Goal: Task Accomplishment & Management: Manage account settings

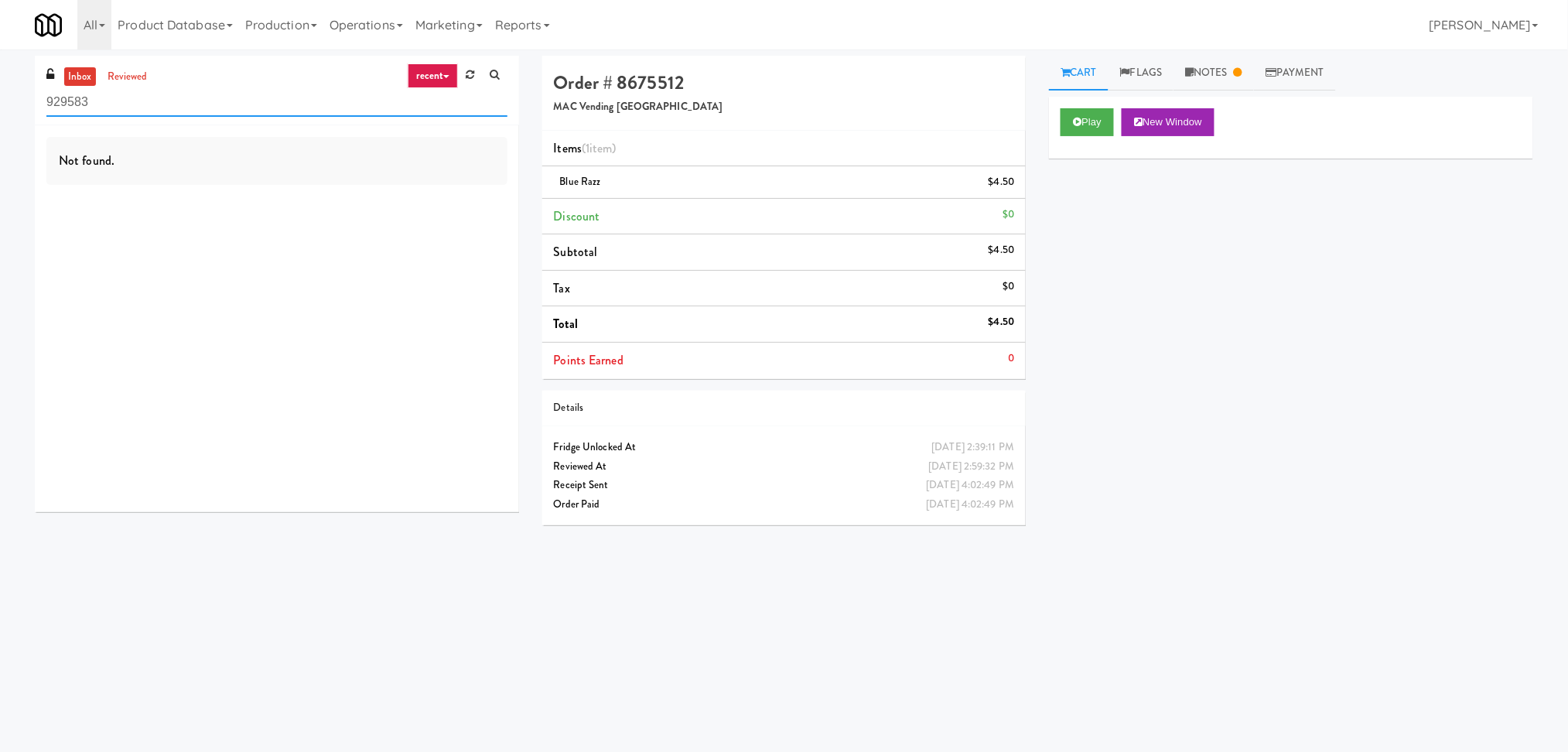
paste input "UHN - [PERSON_NAME][GEOGRAPHIC_DATA] - The Meeting Place"
drag, startPoint x: 227, startPoint y: 102, endPoint x: 16, endPoint y: 98, distance: 211.0
click at [16, 98] on div "inbox reviewed recent all unclear take inventory issue suspicious failed recent…" at bounding box center [784, 366] width 1568 height 622
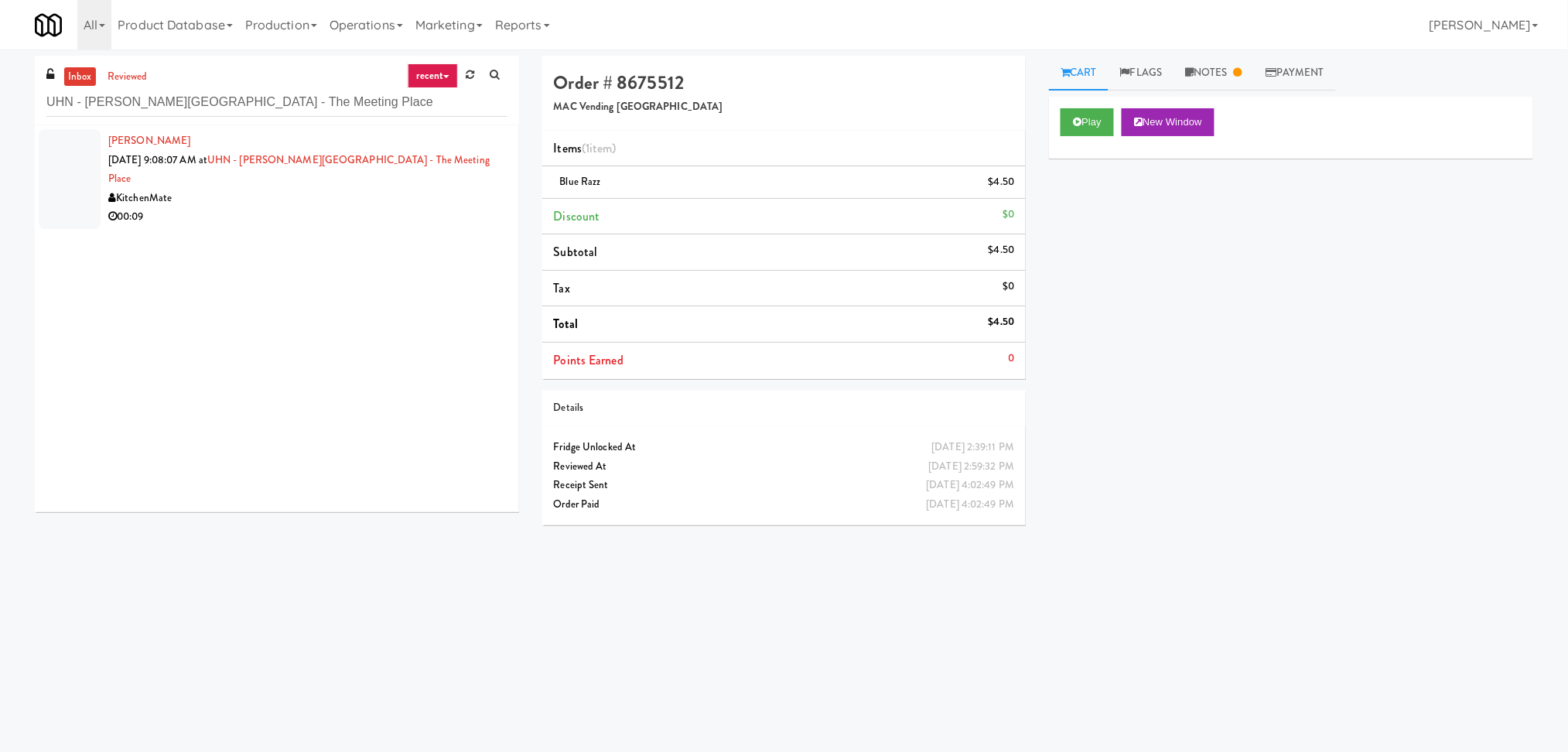
click at [270, 207] on div "00:09" at bounding box center [308, 216] width 399 height 19
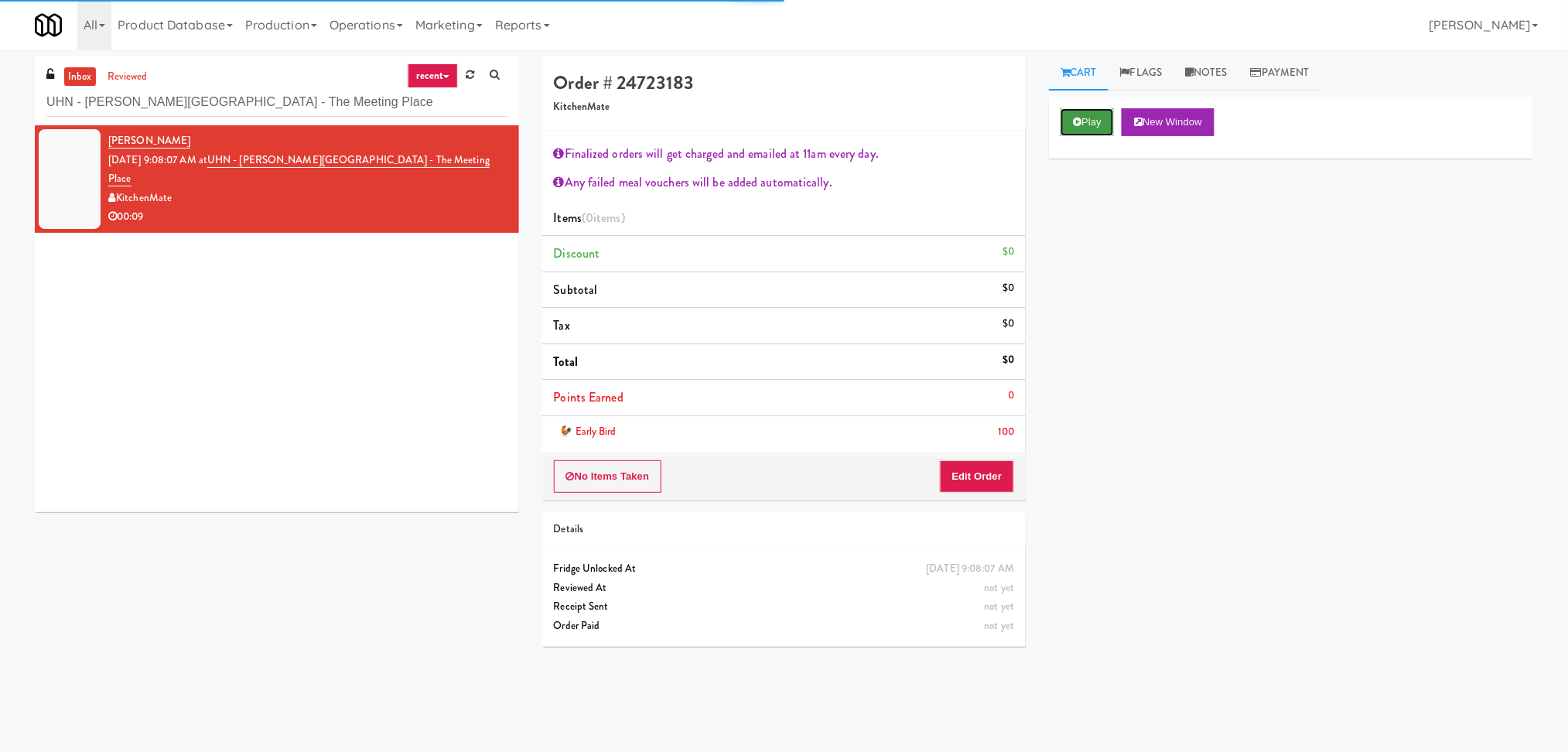
click at [1092, 116] on button "Play" at bounding box center [1087, 122] width 54 height 28
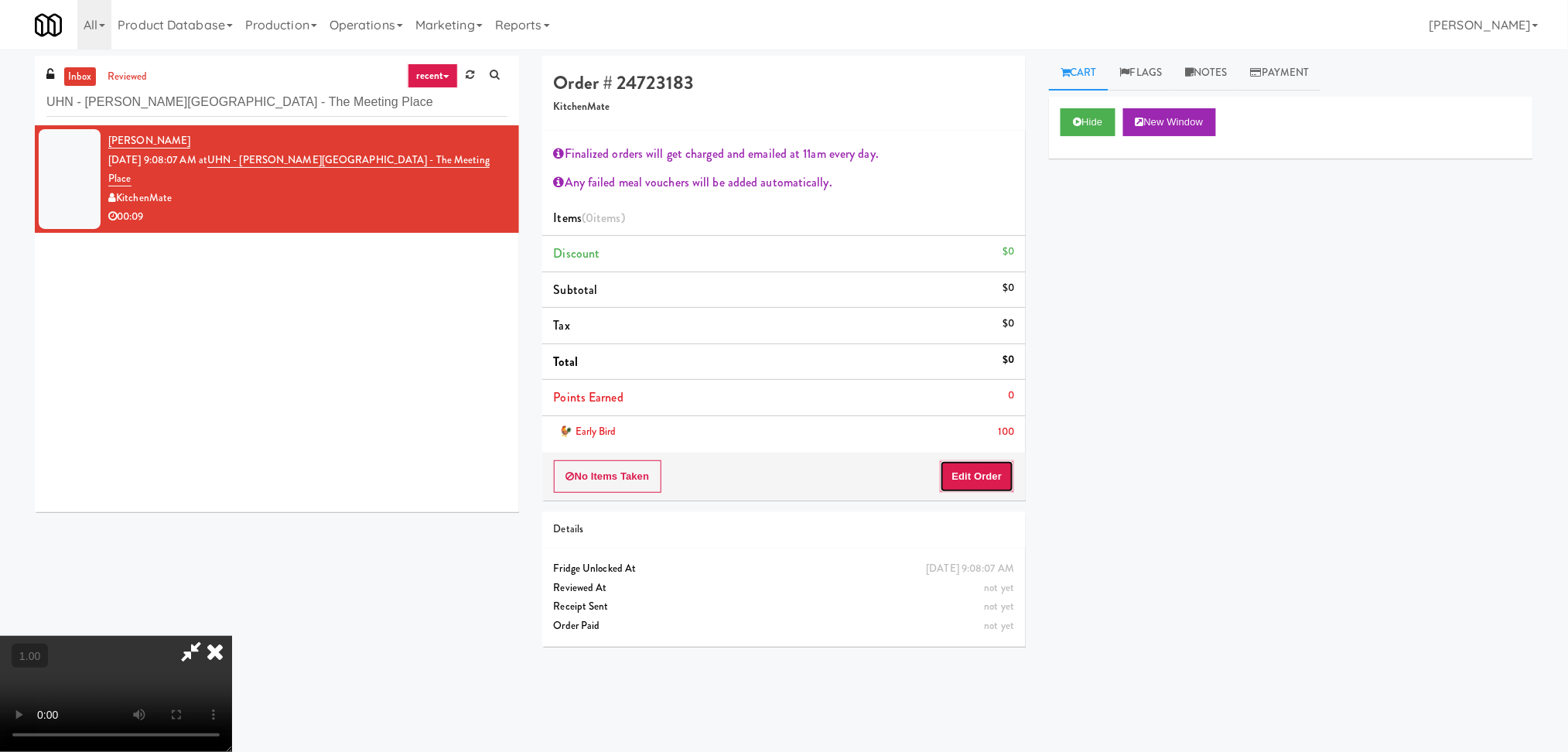
click at [974, 479] on button "Edit Order" at bounding box center [977, 477] width 75 height 33
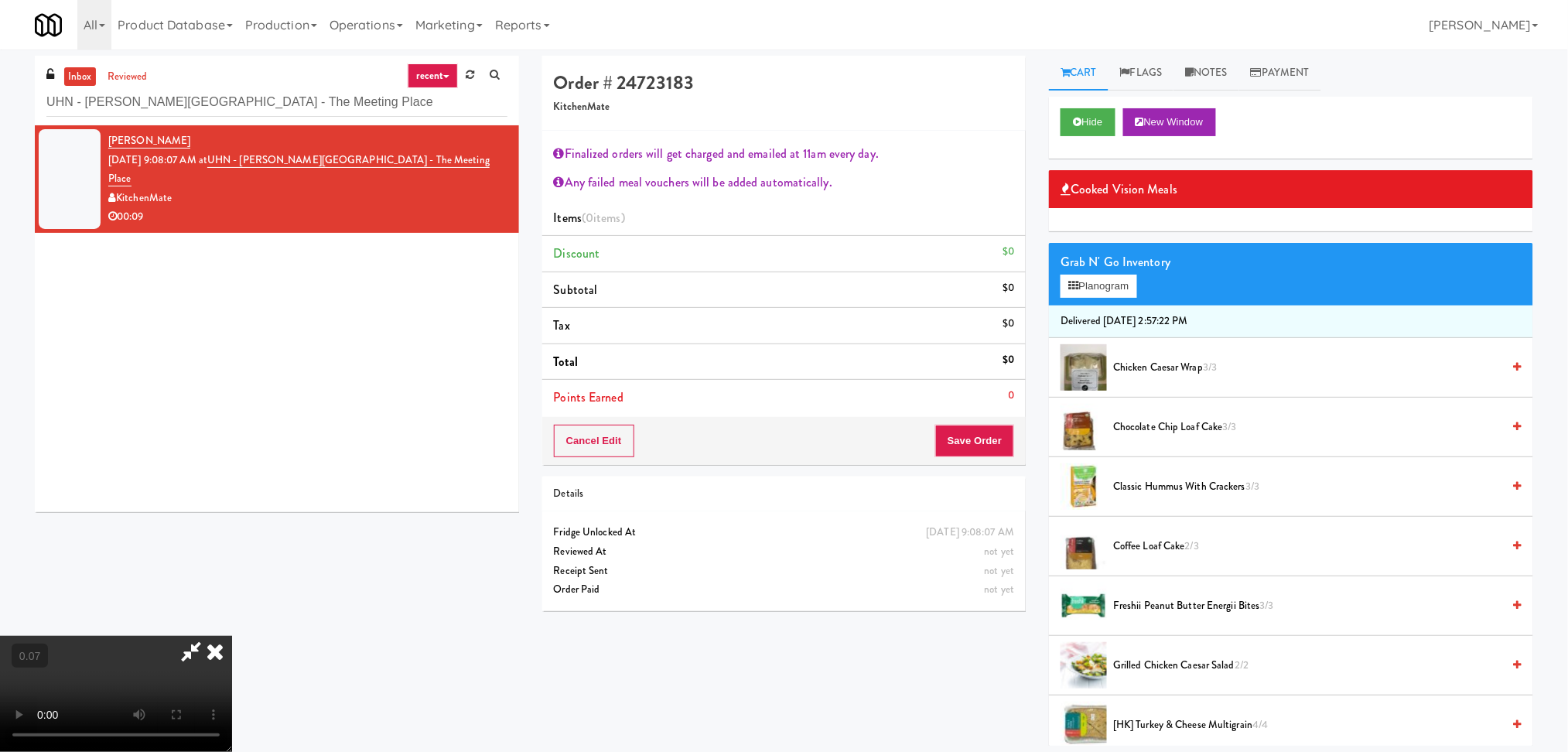
click at [1199, 617] on li "Freshii Peanut Butter Energii Bites 3/3" at bounding box center [1290, 605] width 484 height 59
click at [1306, 605] on span "Freshii Peanut Butter Energii Bites 3/3" at bounding box center [1307, 605] width 389 height 19
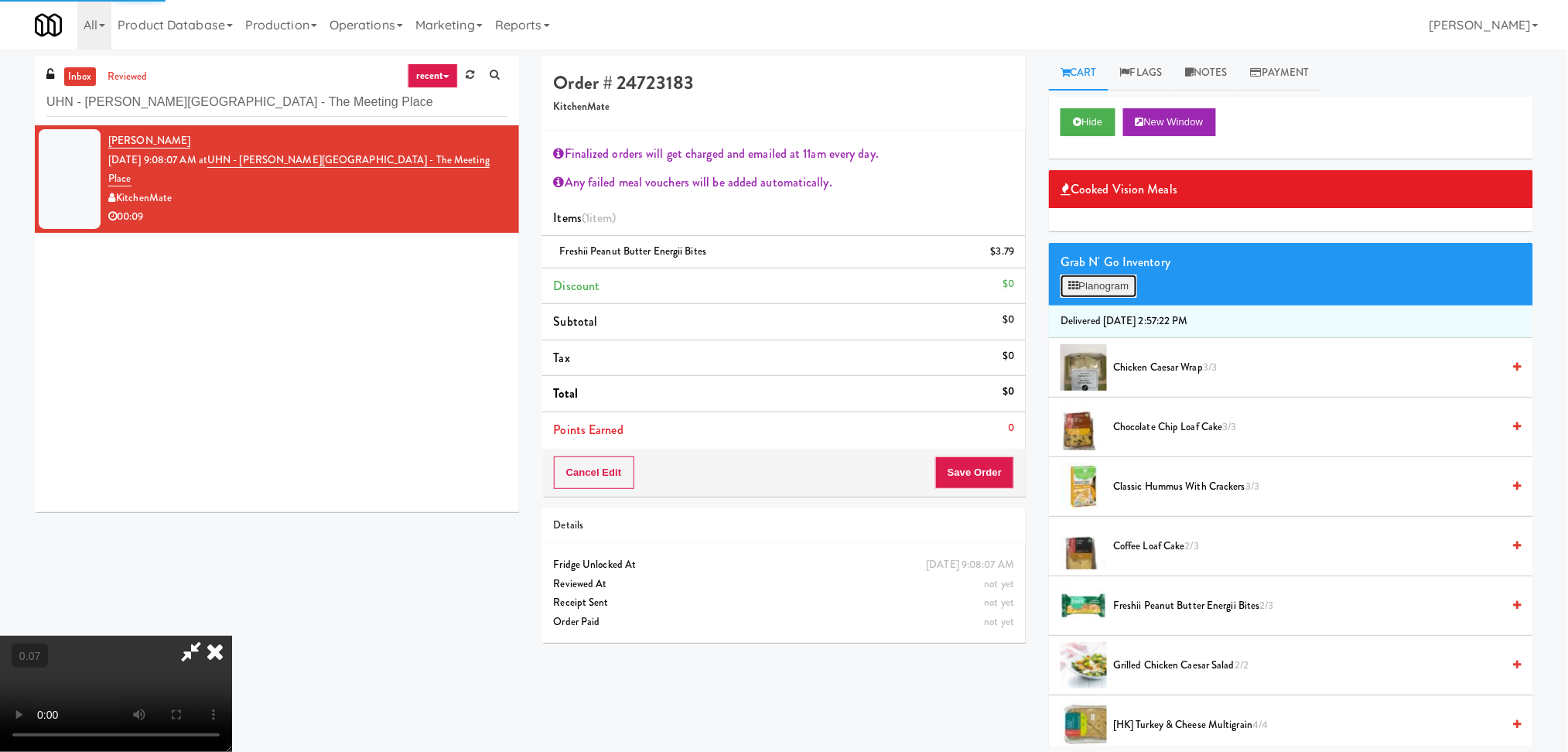
click at [1098, 283] on button "Planogram" at bounding box center [1098, 285] width 76 height 23
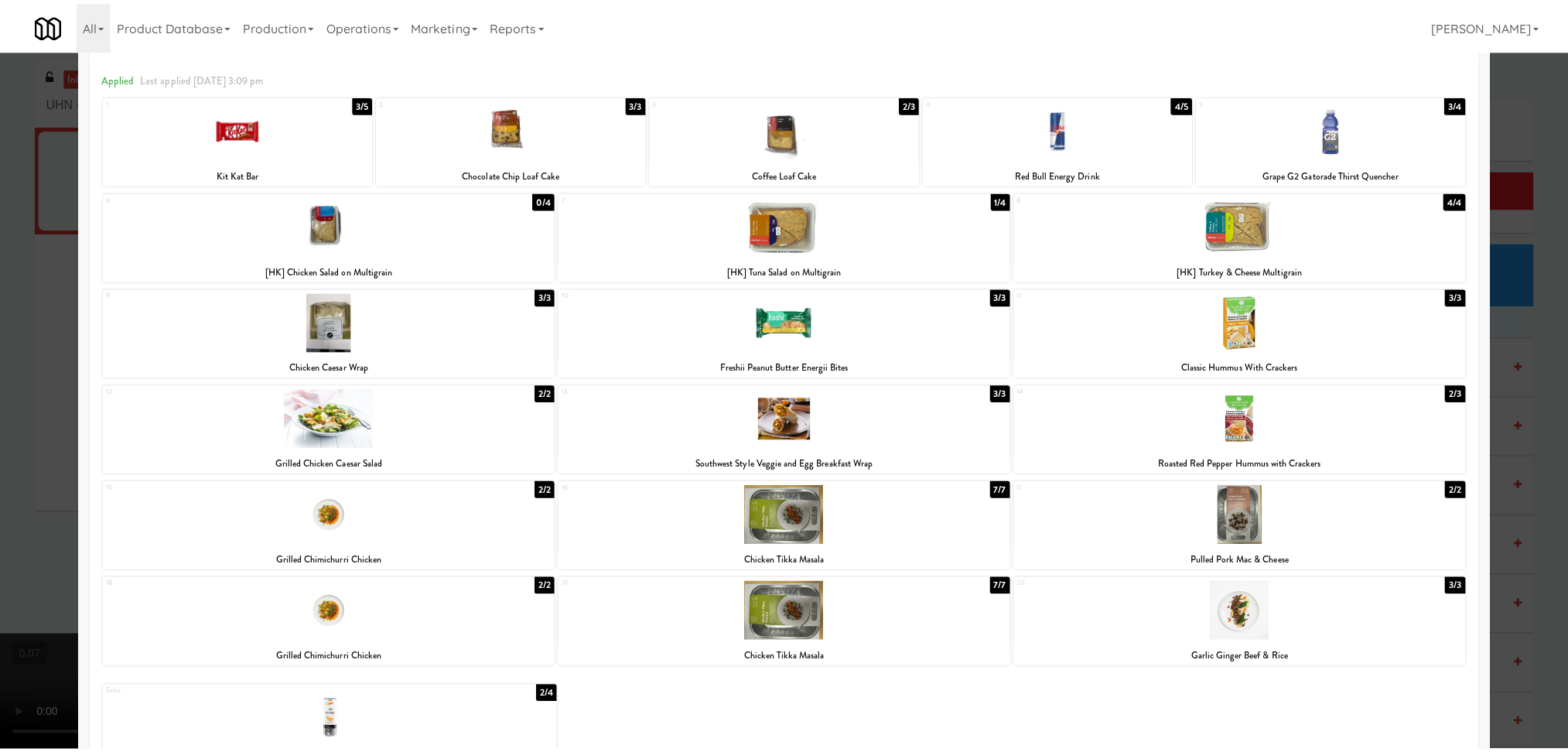
scroll to position [104, 0]
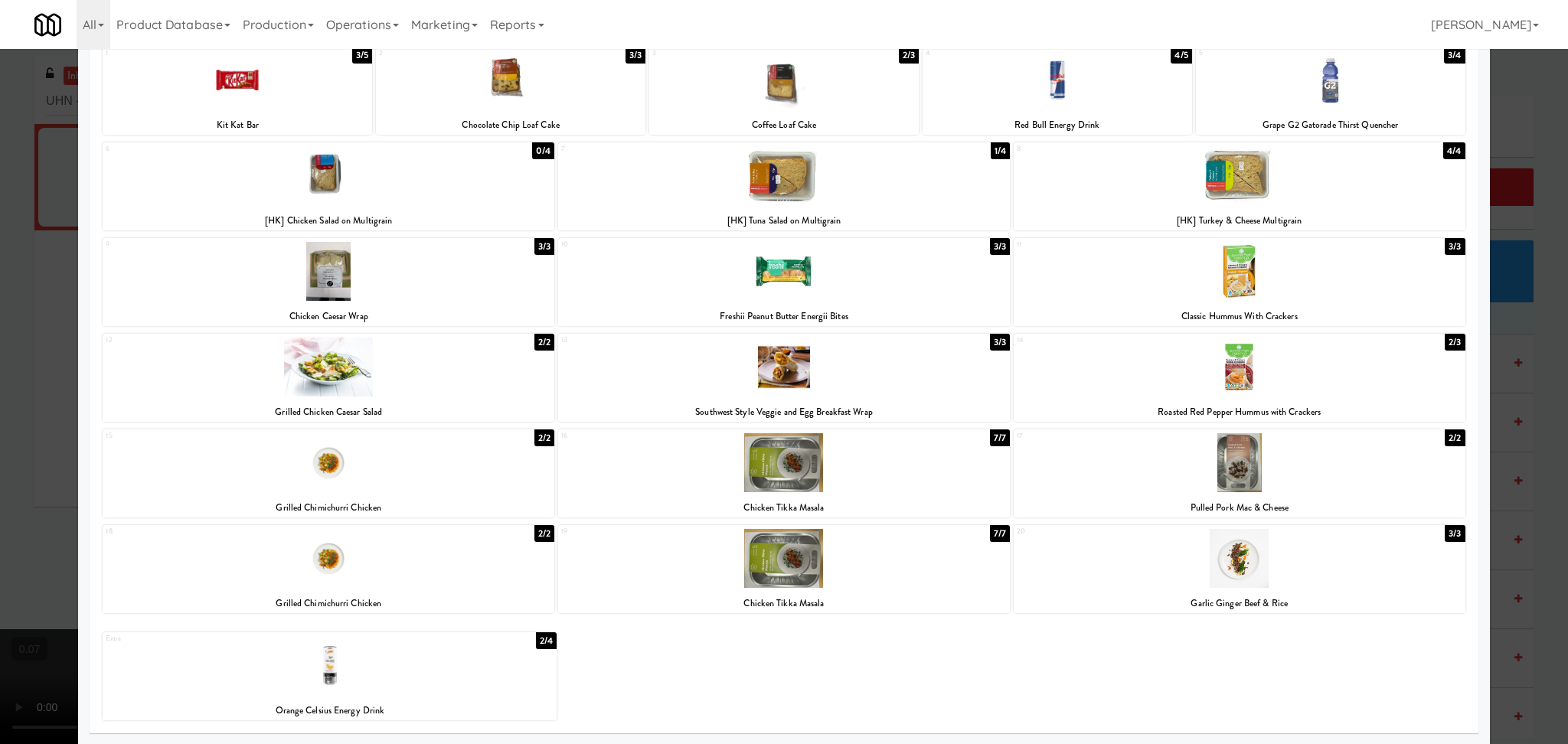
click at [419, 674] on div at bounding box center [329, 665] width 454 height 59
click at [0, 526] on div at bounding box center [784, 372] width 1568 height 744
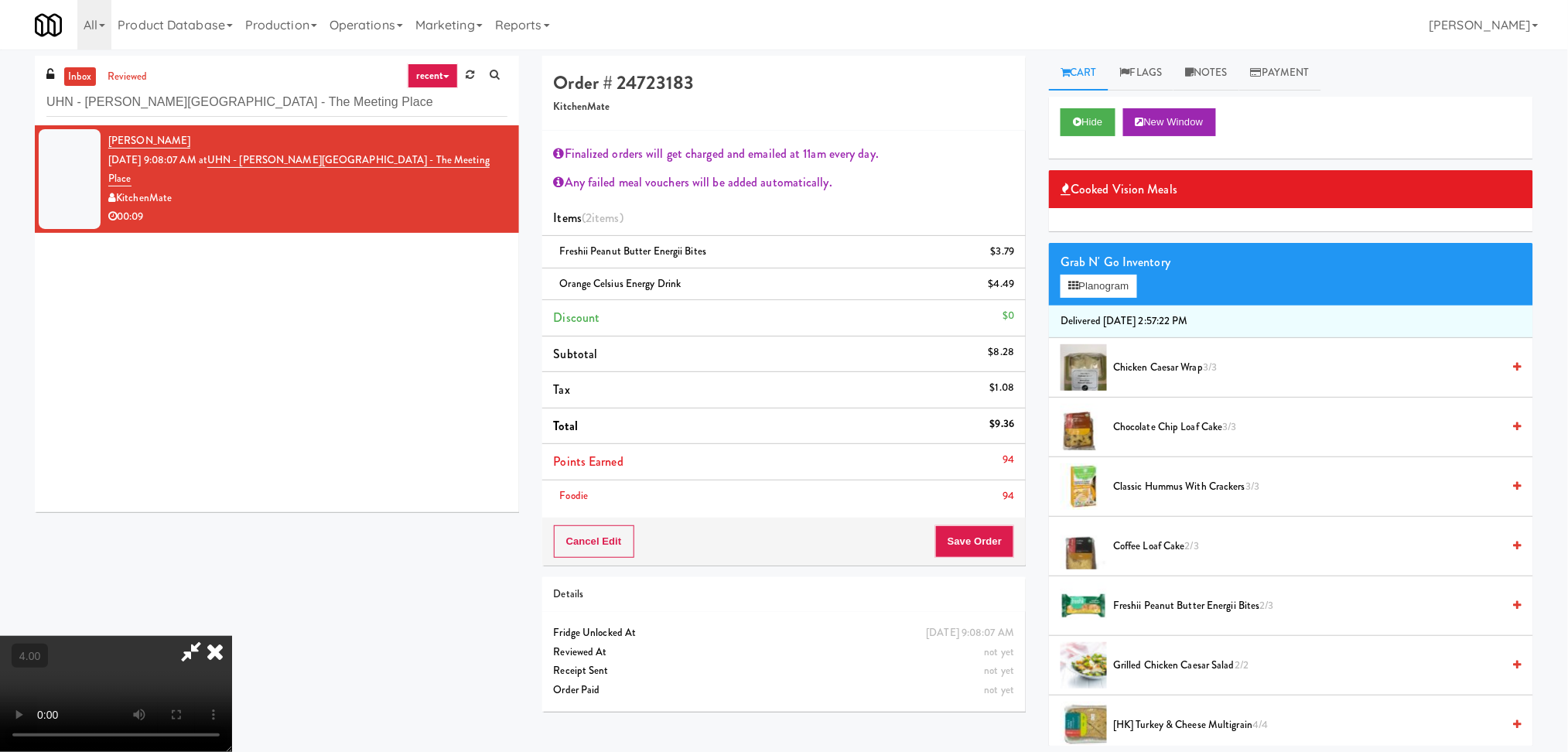
click at [232, 636] on icon at bounding box center [214, 652] width 34 height 31
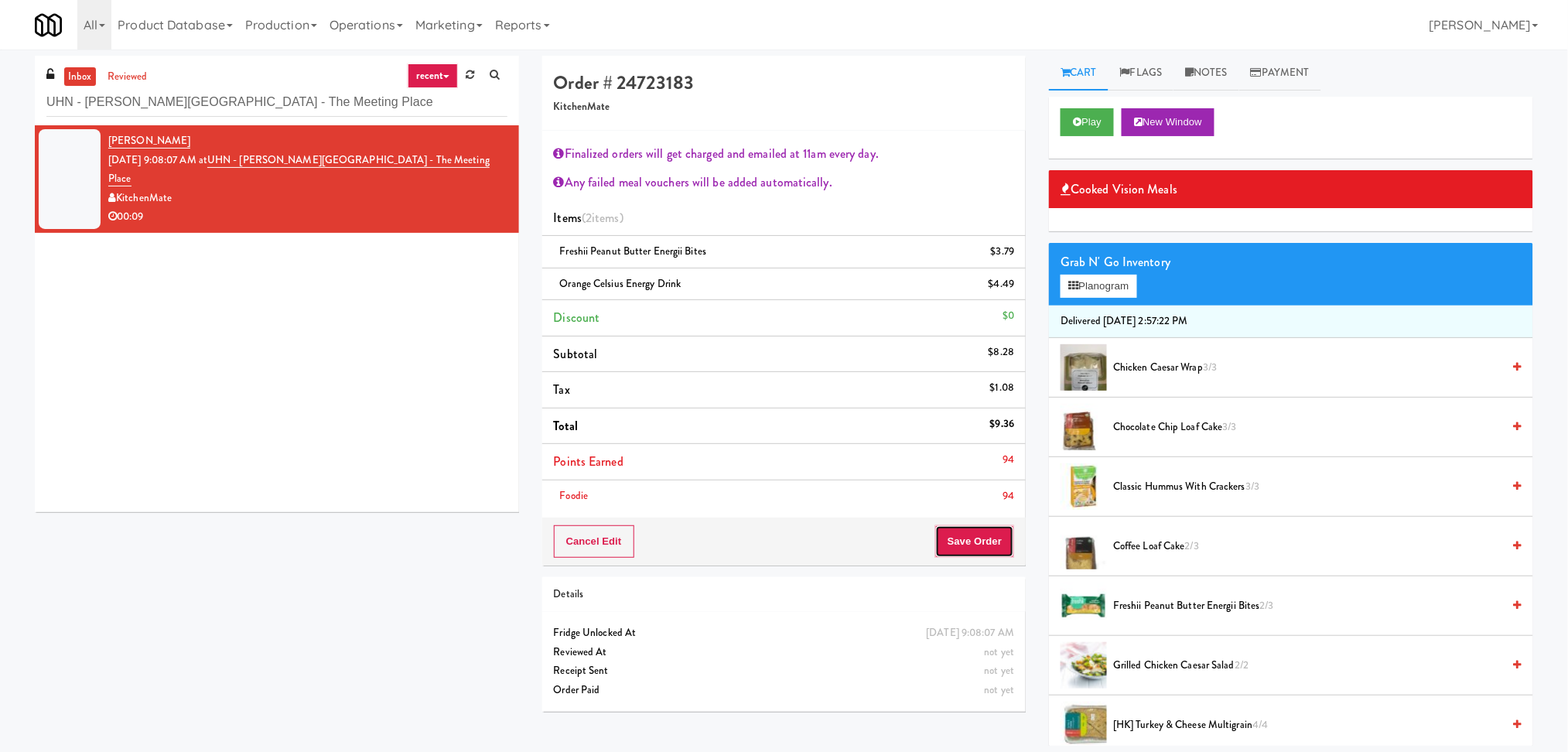
click at [978, 547] on button "Save Order" at bounding box center [974, 541] width 79 height 33
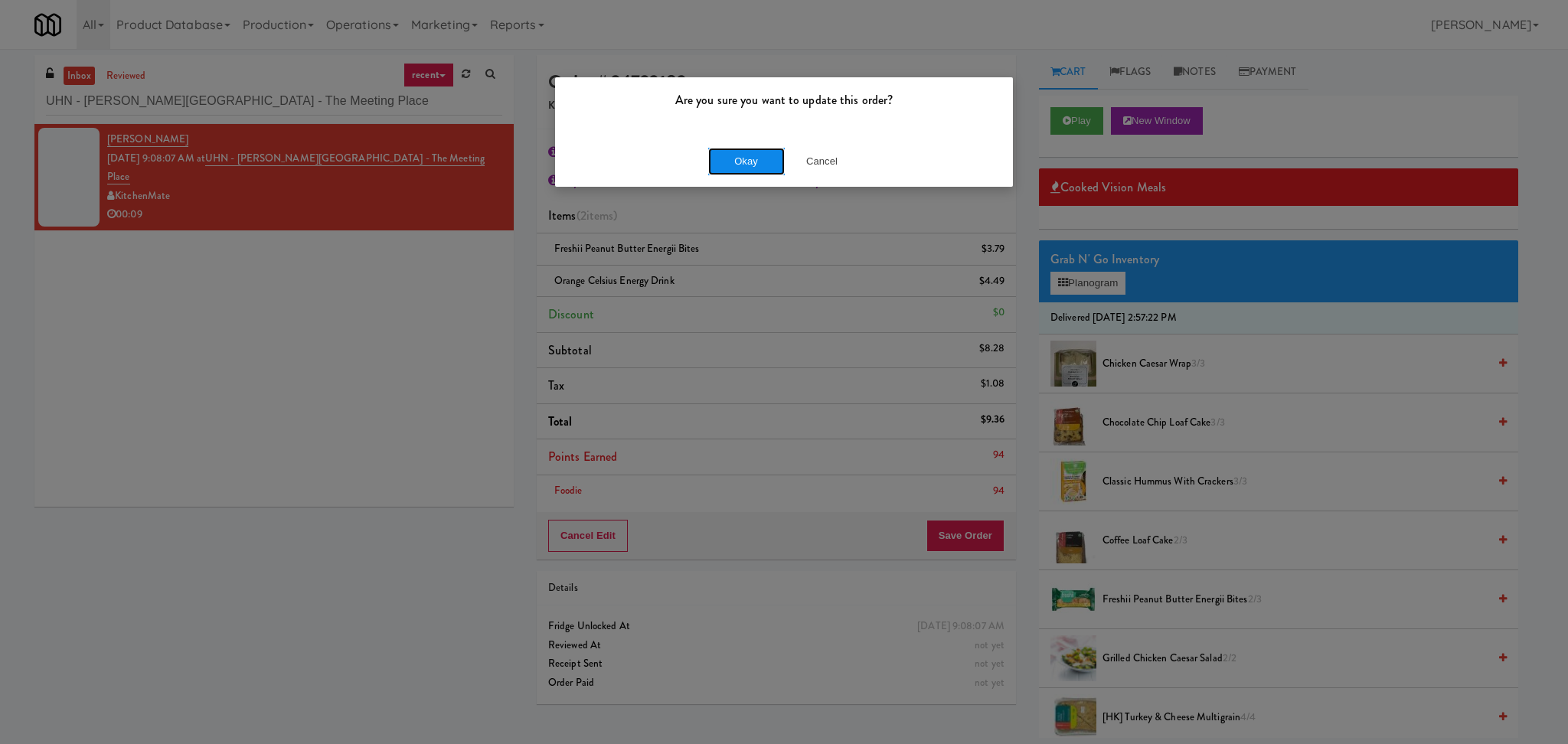
click at [749, 161] on button "Okay" at bounding box center [746, 161] width 77 height 28
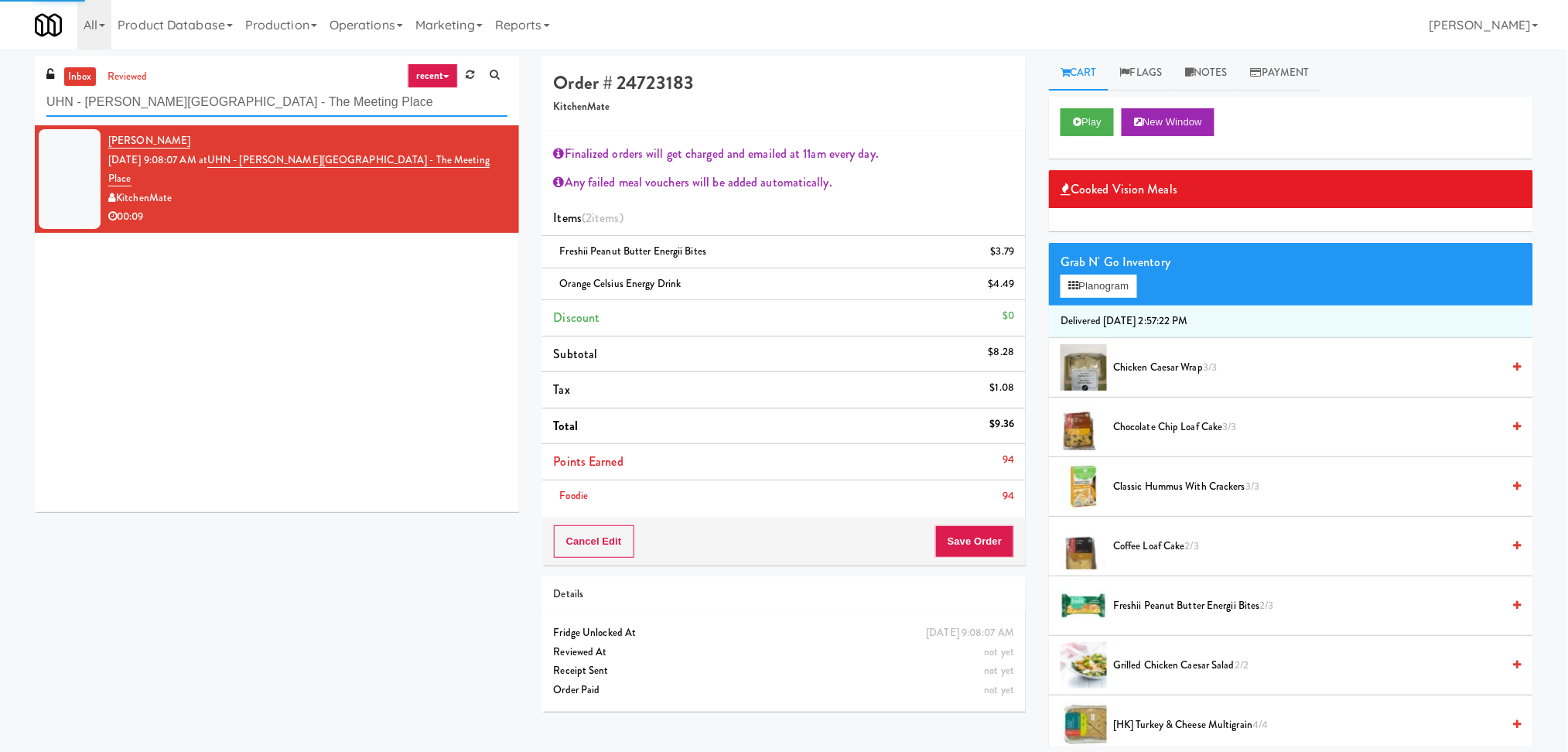
drag, startPoint x: 366, startPoint y: 100, endPoint x: 0, endPoint y: 153, distance: 369.8
click at [0, 153] on div "inbox reviewed recent all unclear take inventory issue suspicious failed recent…" at bounding box center [784, 400] width 1568 height 690
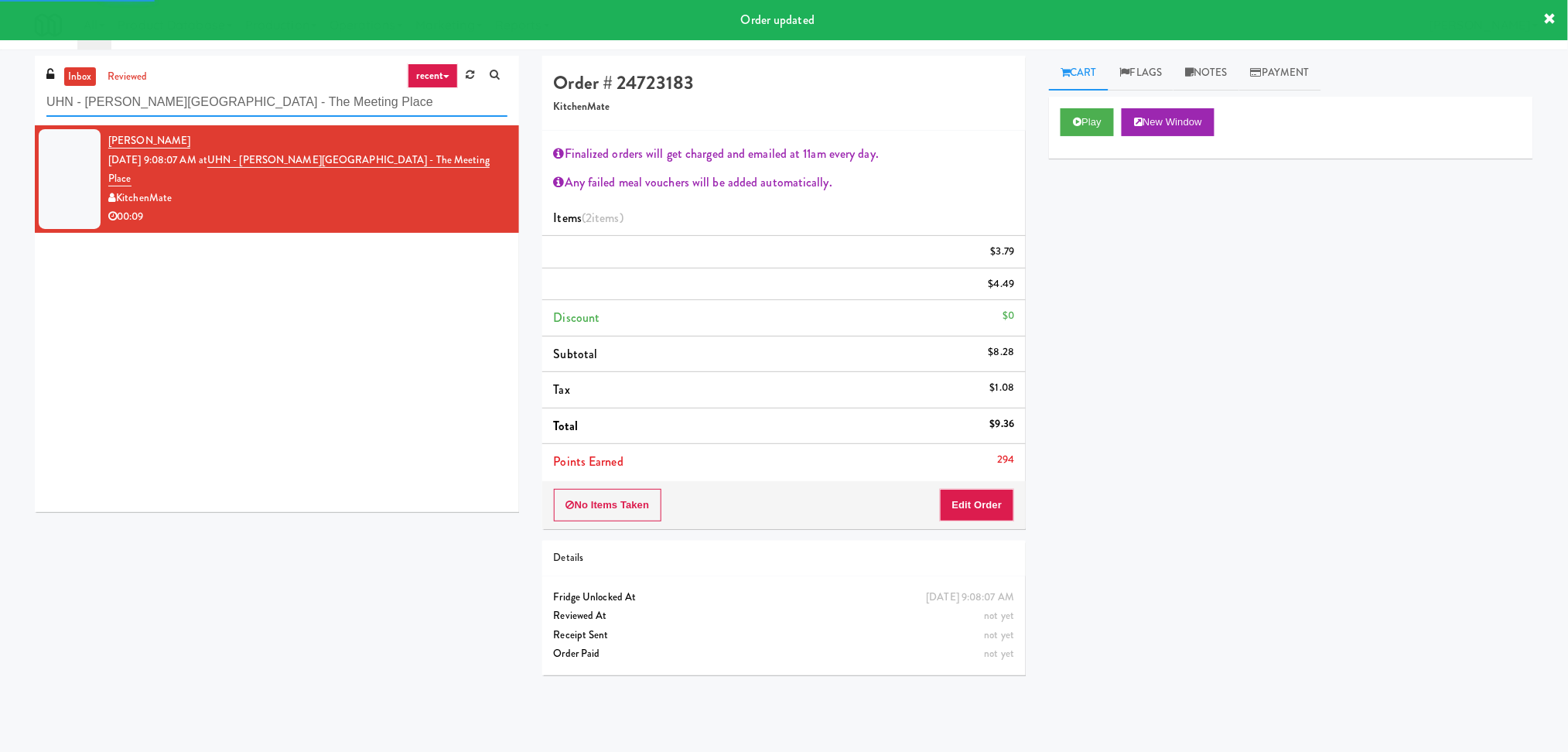
paste input "[GEOGRAPHIC_DATA] - [GEOGRAPHIC_DATA]"
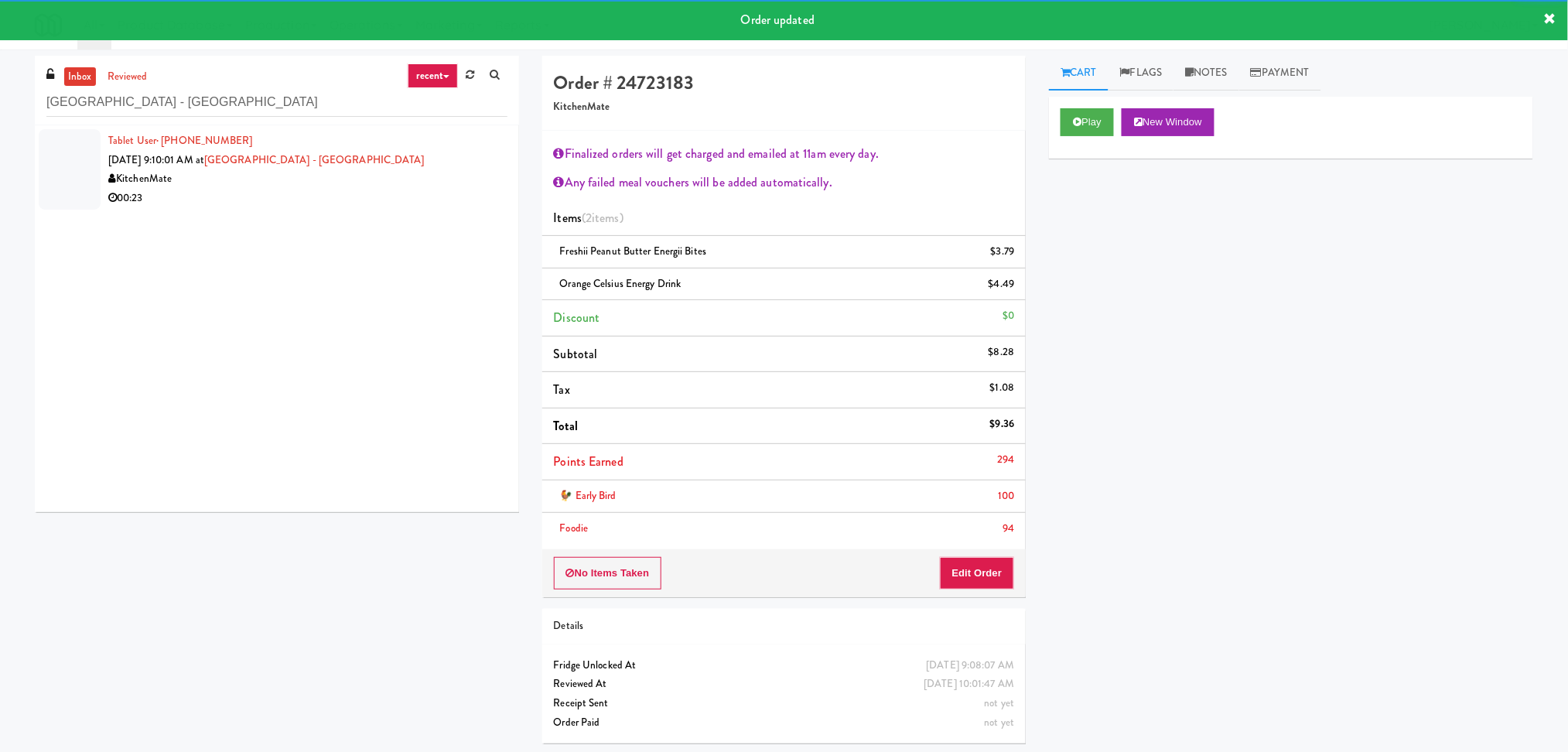
click at [375, 201] on div "00:23" at bounding box center [308, 198] width 399 height 19
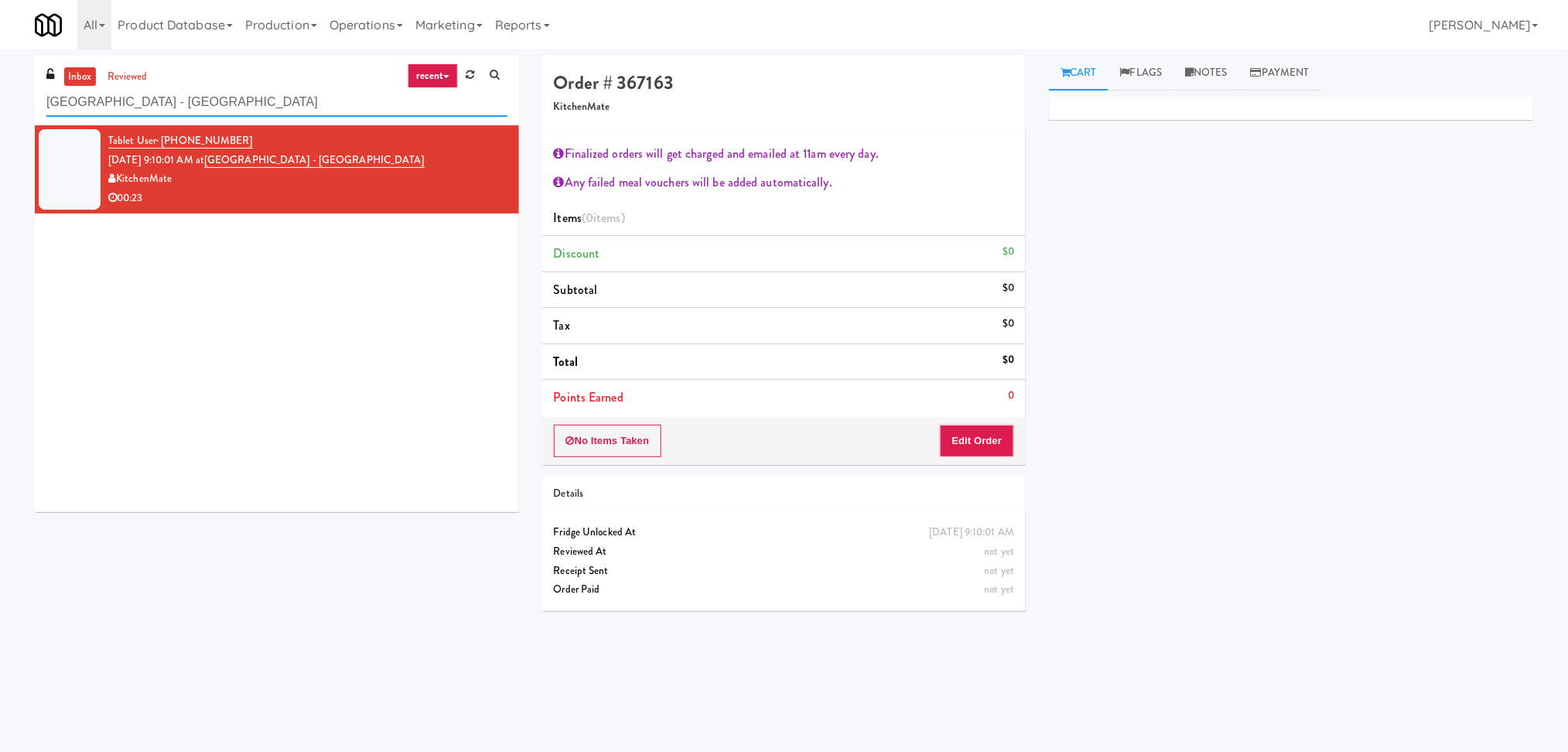
drag, startPoint x: 322, startPoint y: 107, endPoint x: 0, endPoint y: 88, distance: 322.6
click at [0, 88] on div "inbox reviewed recent all unclear take inventory issue suspicious failed recent…" at bounding box center [784, 366] width 1568 height 622
paste input "Crossing West - Cooler - Right"
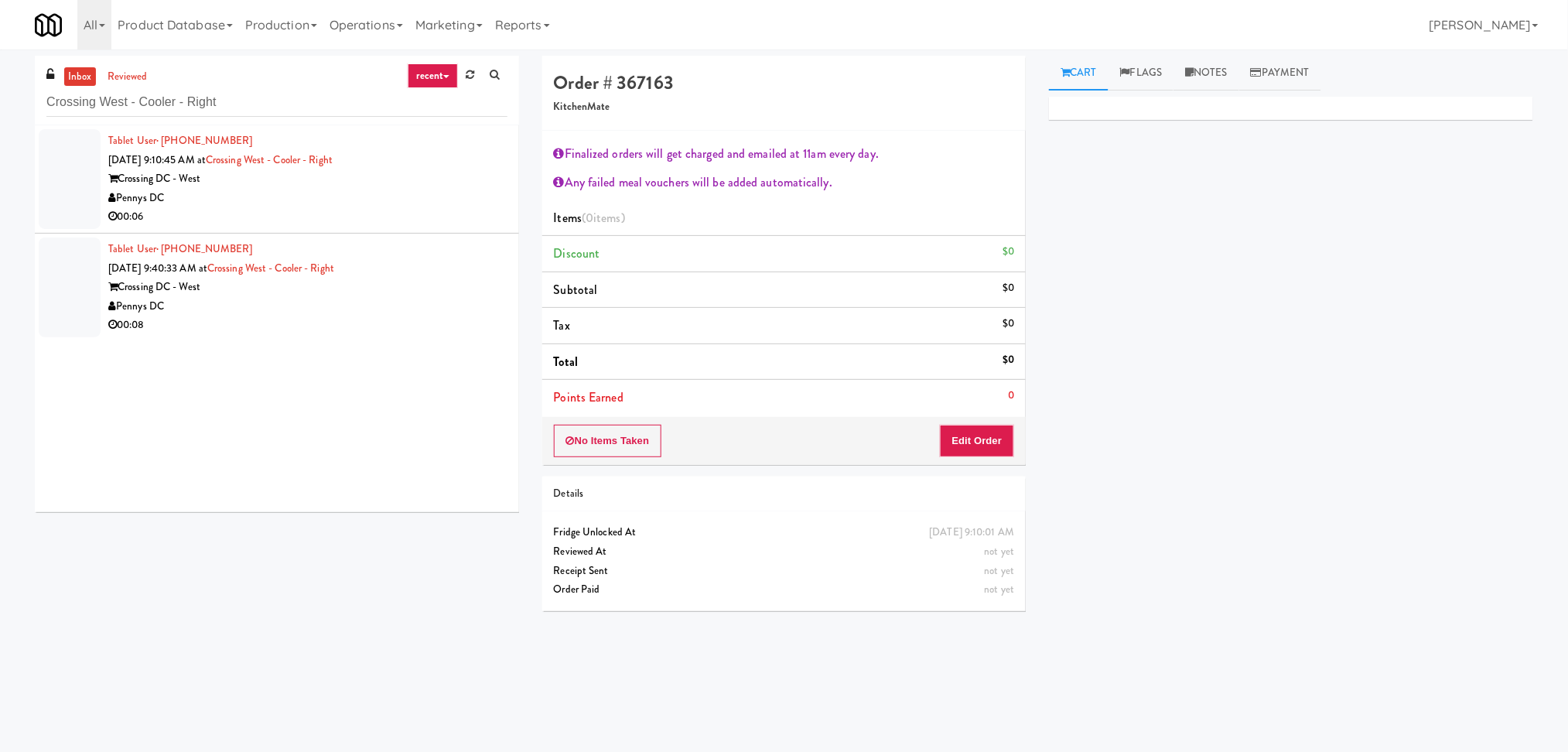
click at [421, 202] on div "Pennys DC" at bounding box center [308, 198] width 399 height 19
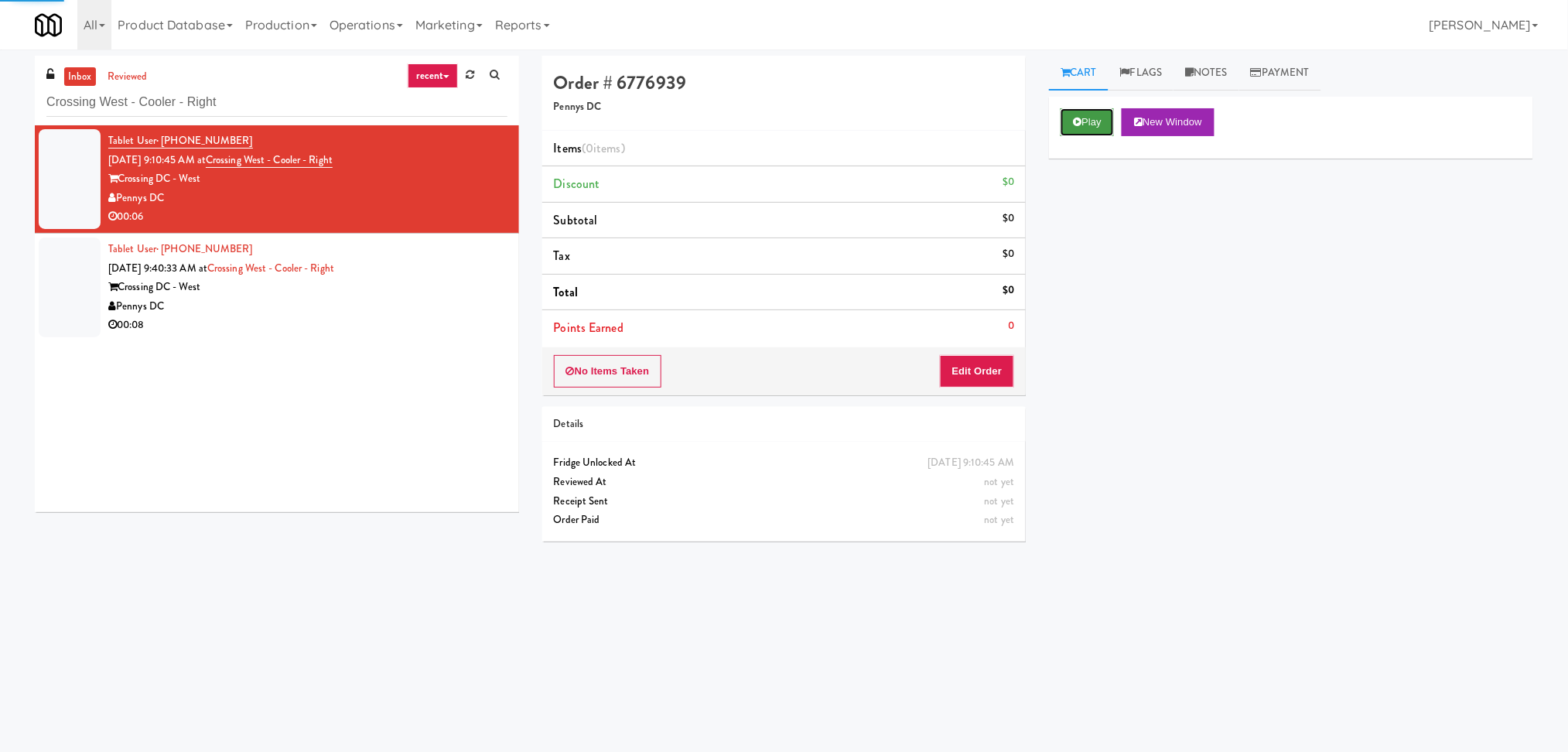
click at [1082, 120] on button "Play" at bounding box center [1087, 122] width 54 height 28
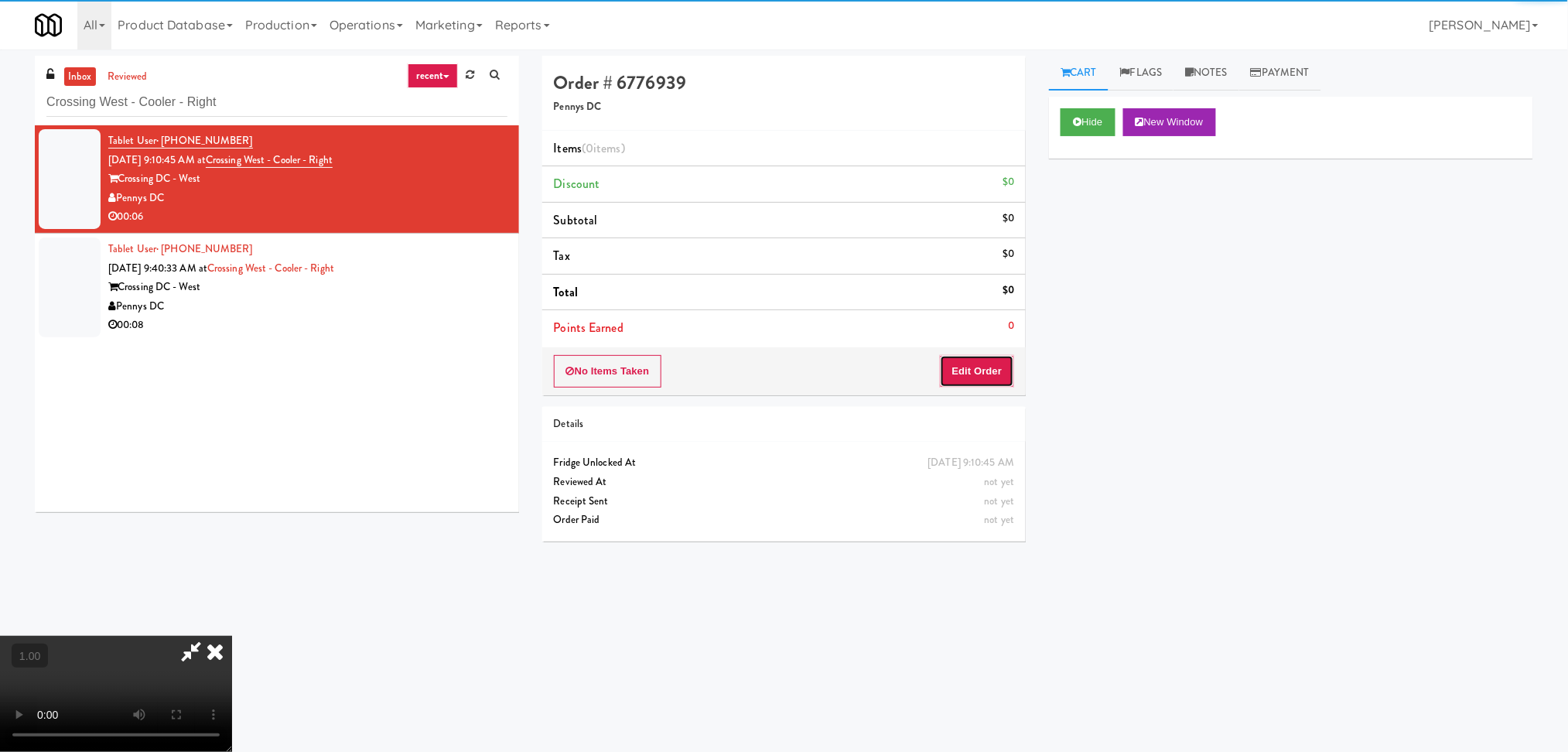
click at [985, 381] on button "Edit Order" at bounding box center [977, 372] width 75 height 33
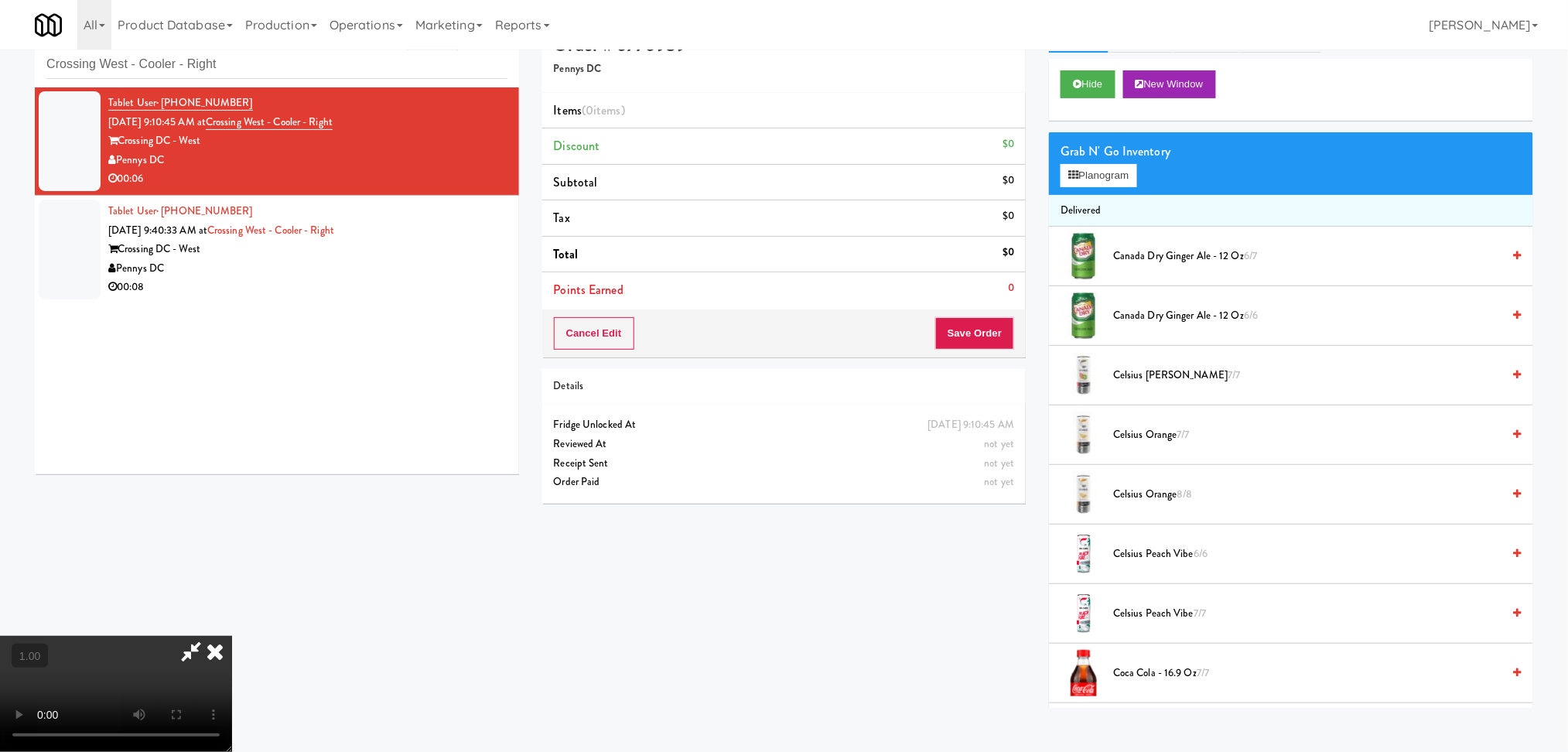
scroll to position [49, 0]
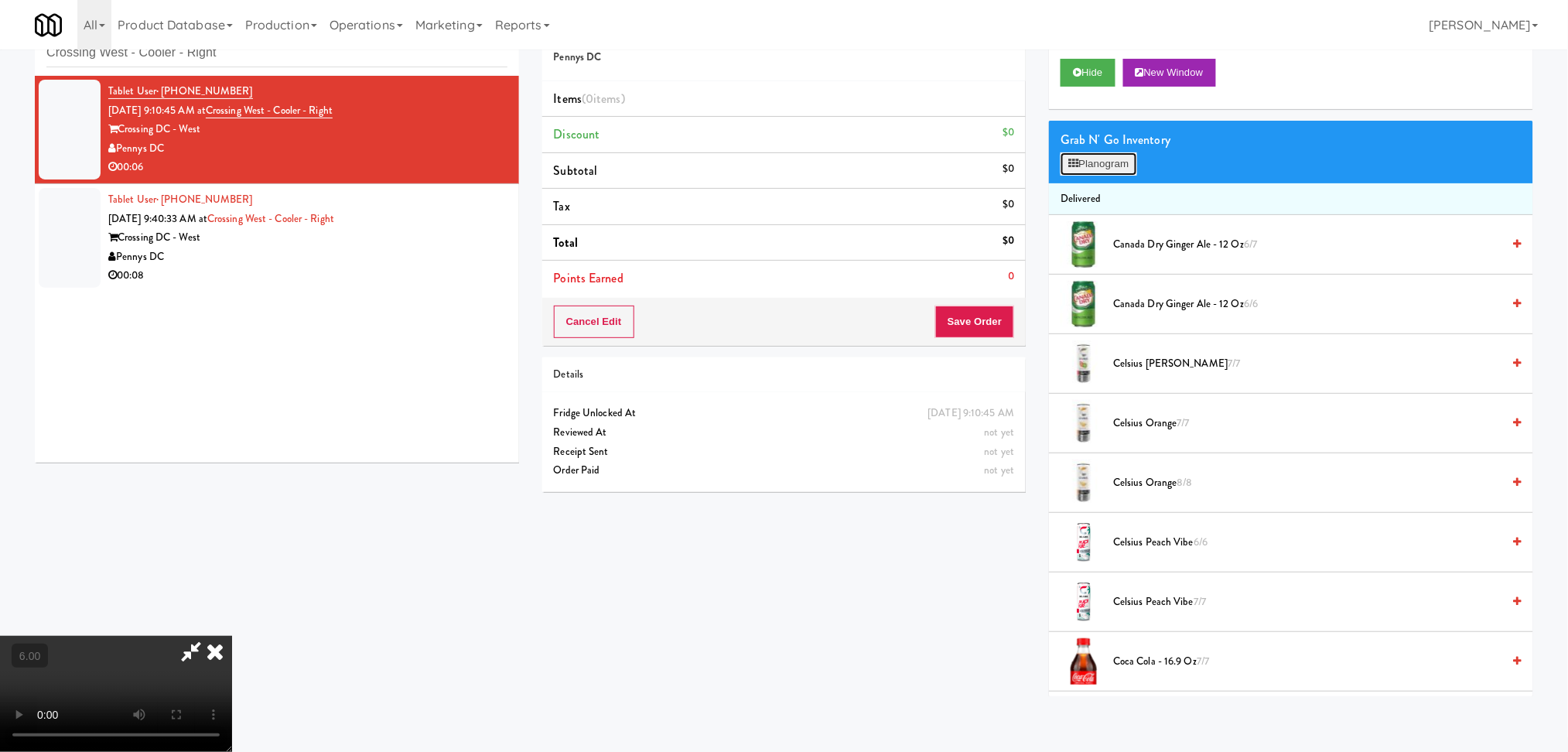
click at [1082, 167] on button "Planogram" at bounding box center [1098, 163] width 76 height 23
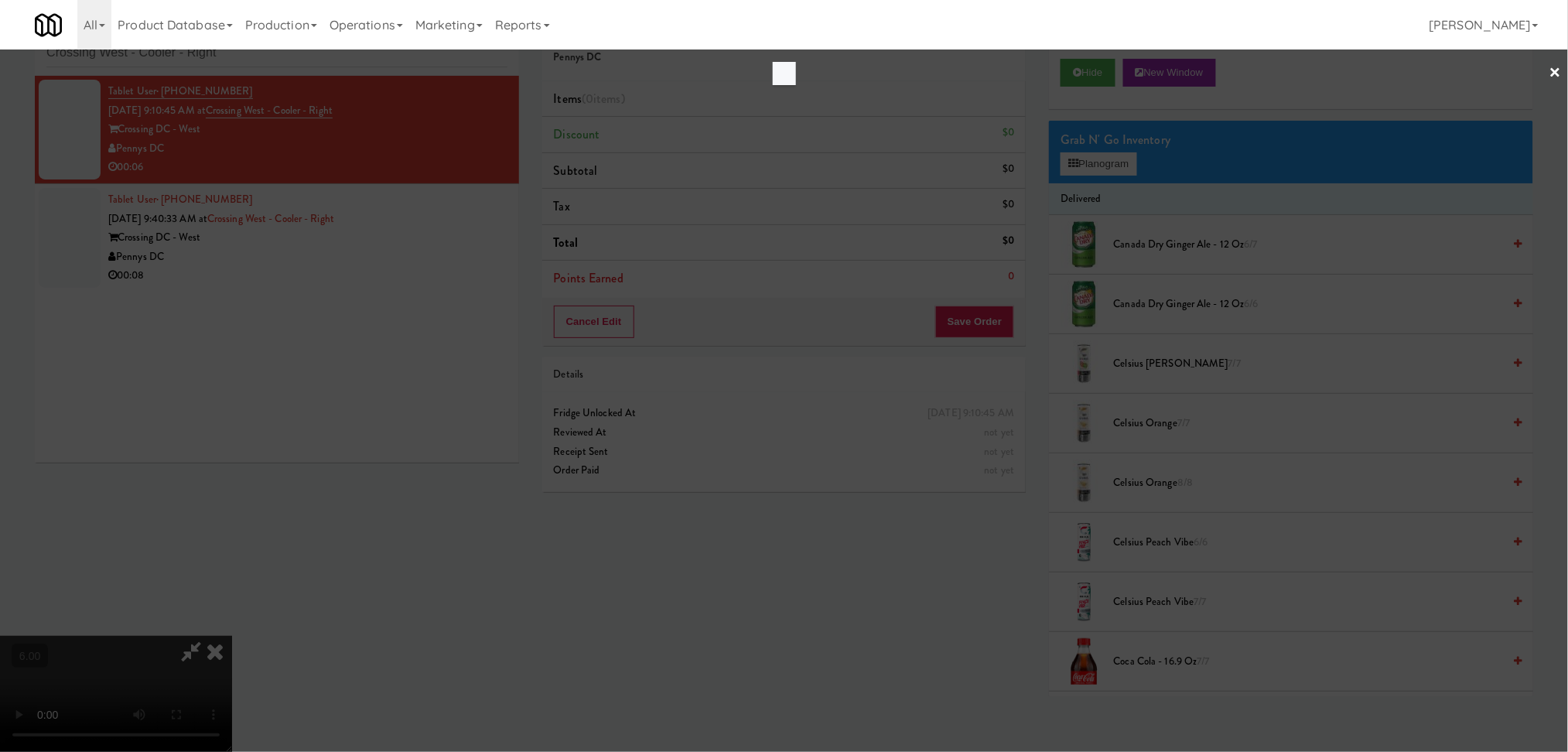
click at [1072, 166] on div at bounding box center [784, 376] width 1568 height 752
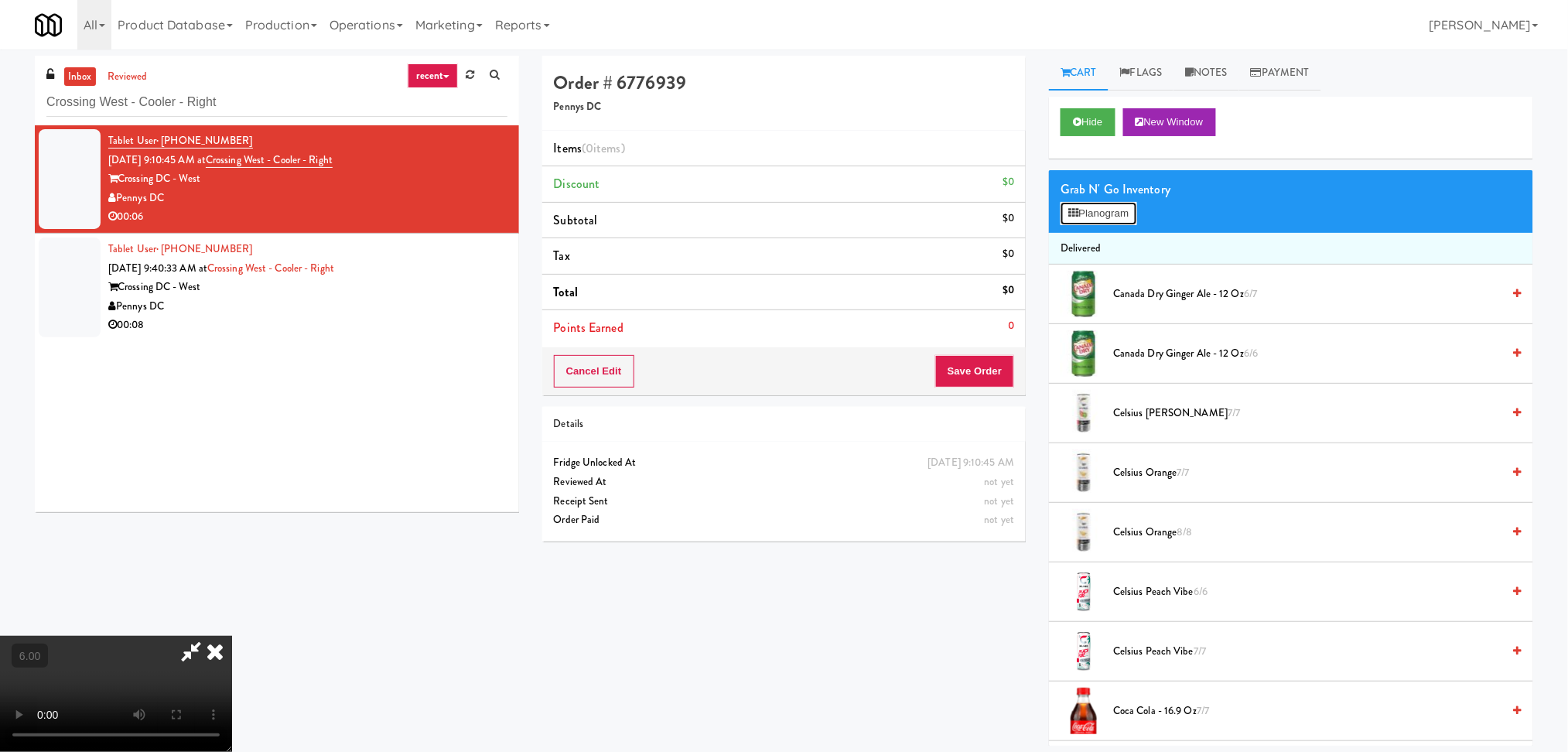
click at [1109, 209] on button "Planogram" at bounding box center [1098, 213] width 76 height 23
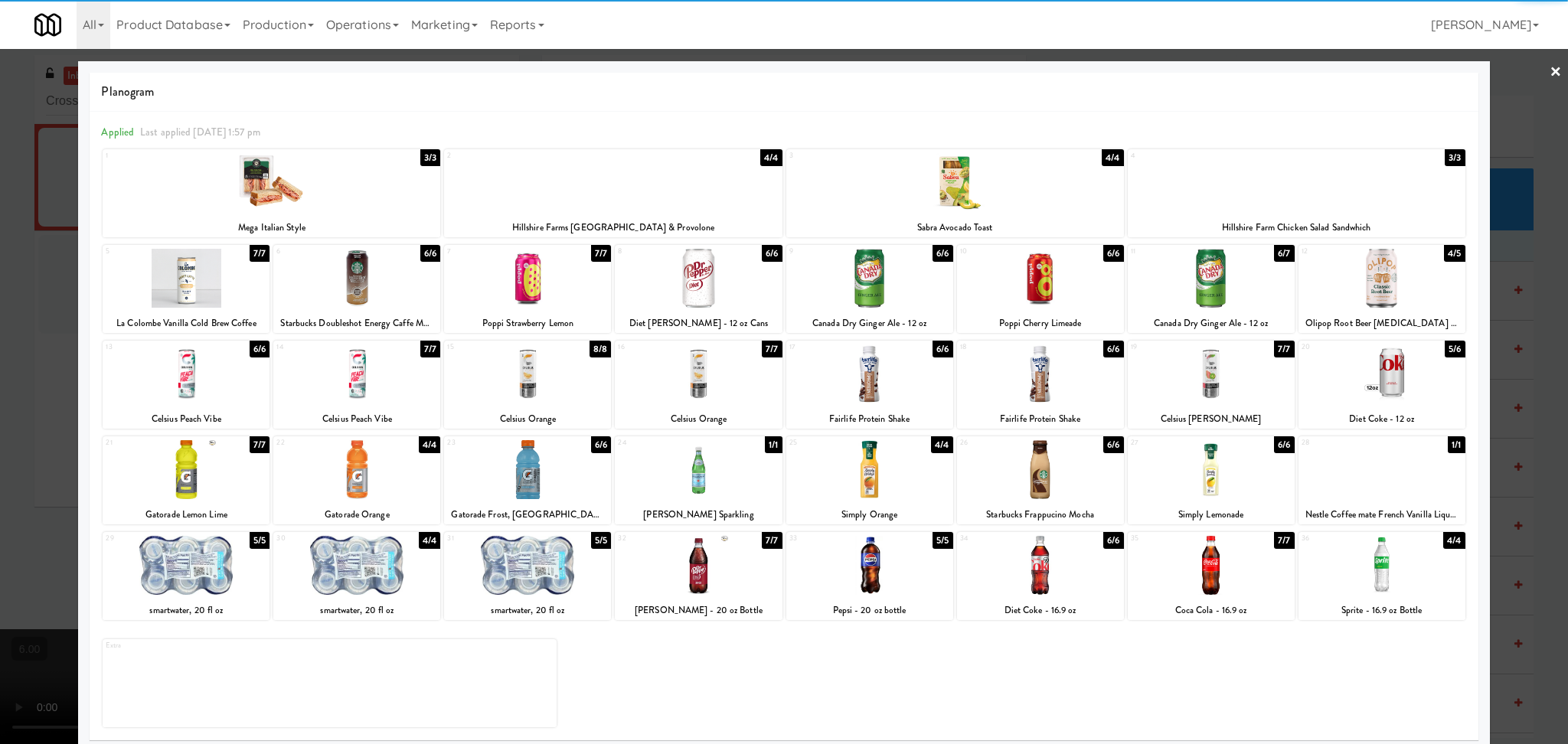
click at [360, 280] on div at bounding box center [356, 278] width 167 height 59
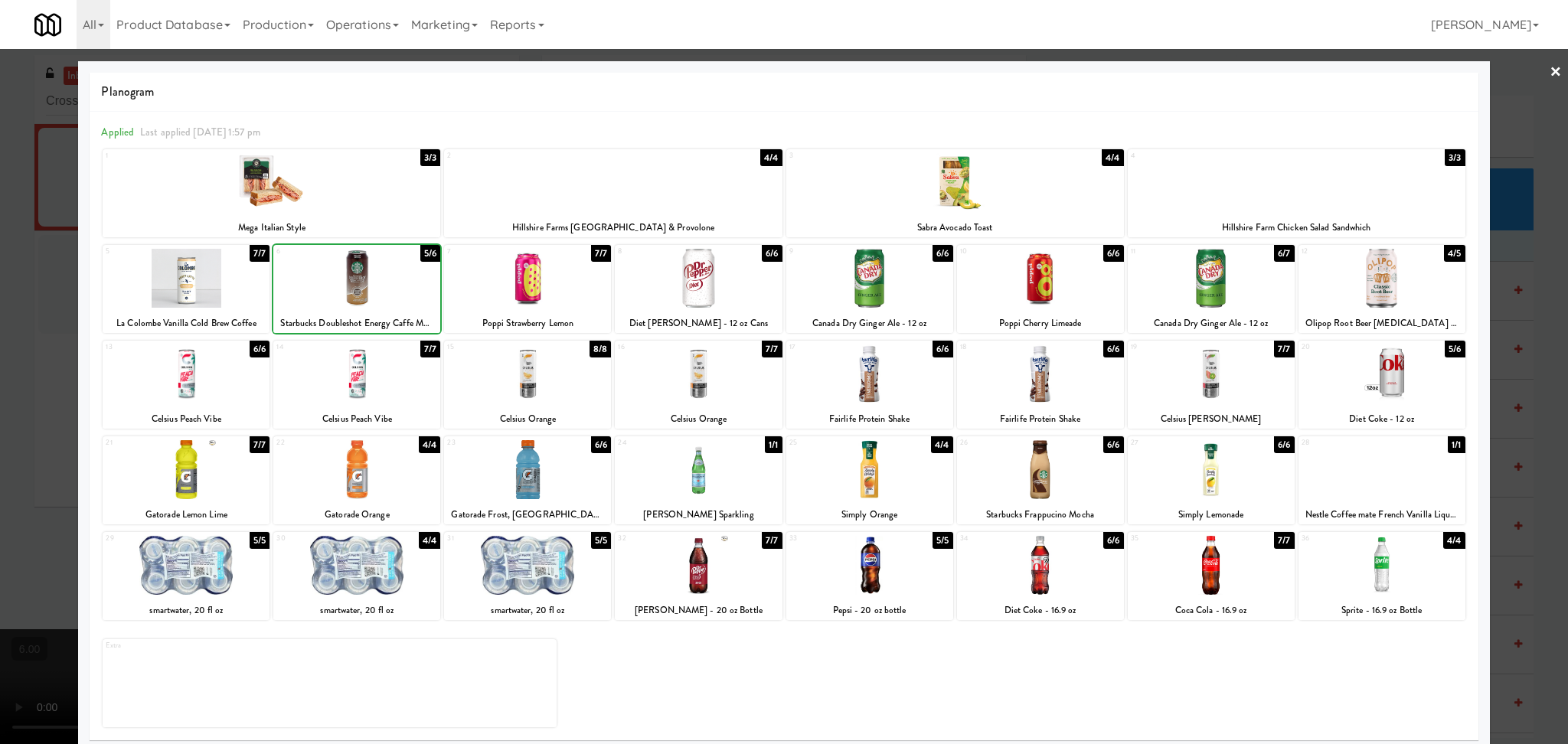
click at [514, 375] on div at bounding box center [527, 373] width 167 height 59
click at [0, 357] on div at bounding box center [784, 372] width 1568 height 744
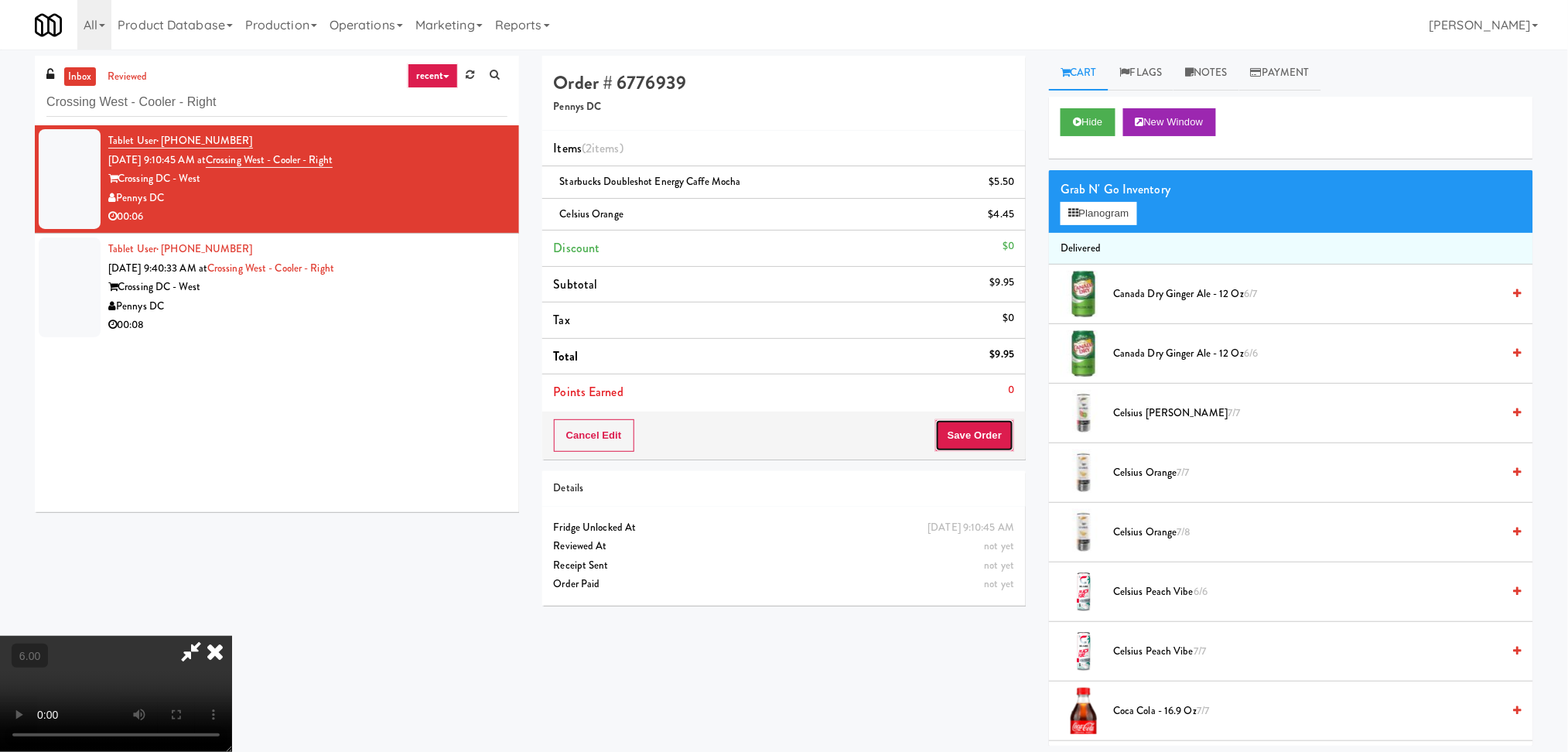
click at [978, 422] on button "Save Order" at bounding box center [974, 436] width 79 height 33
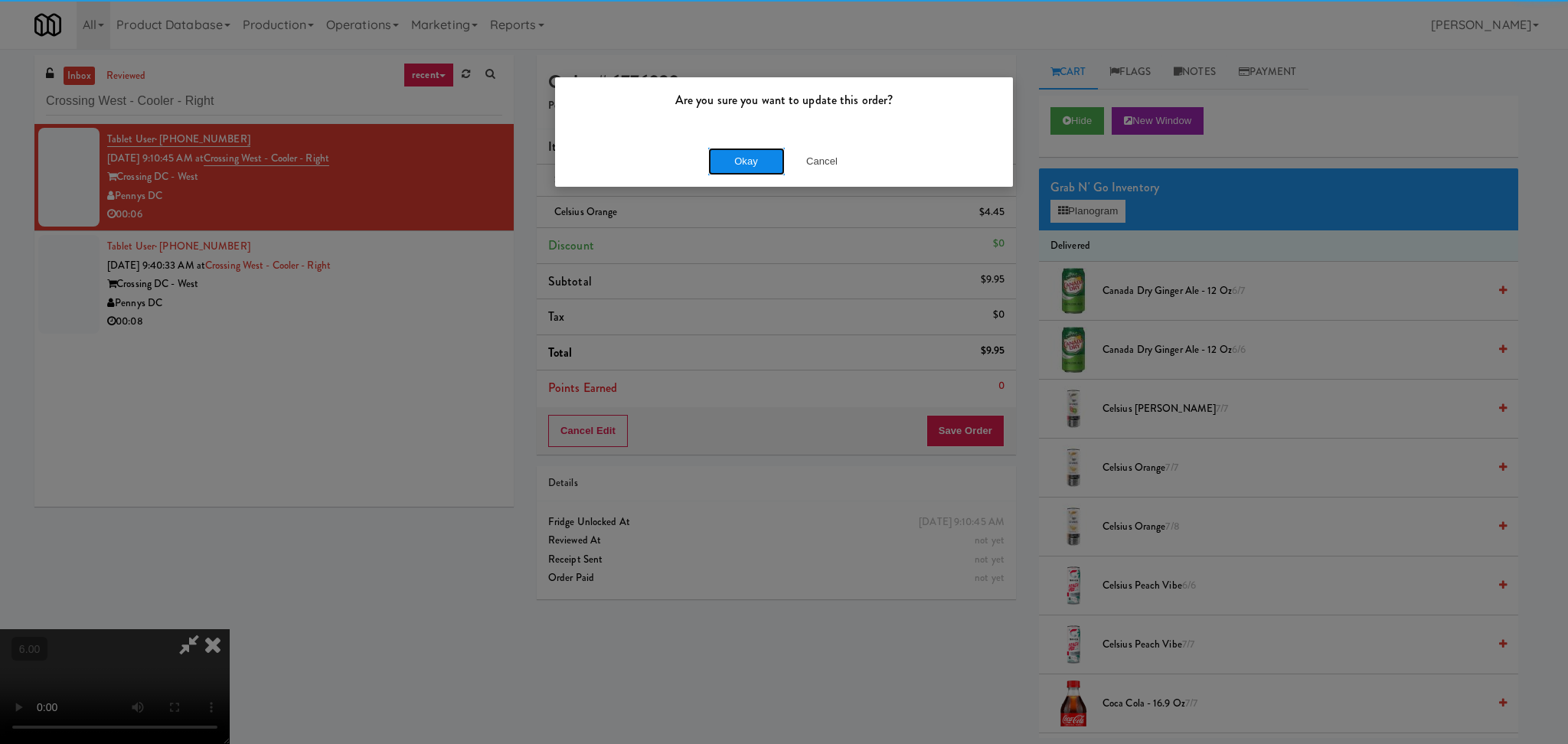
click at [733, 162] on button "Okay" at bounding box center [746, 161] width 77 height 28
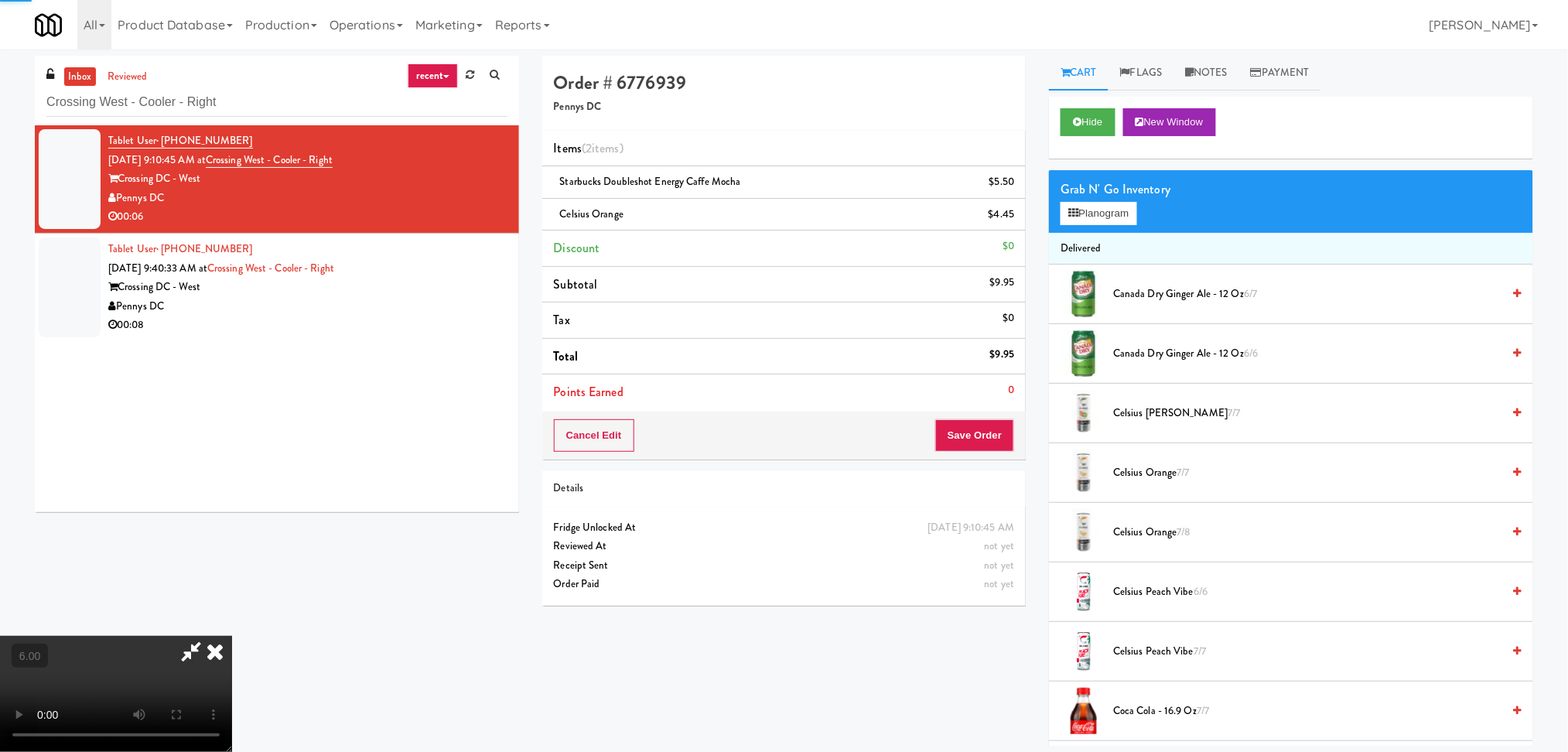
click at [232, 636] on icon at bounding box center [214, 652] width 34 height 31
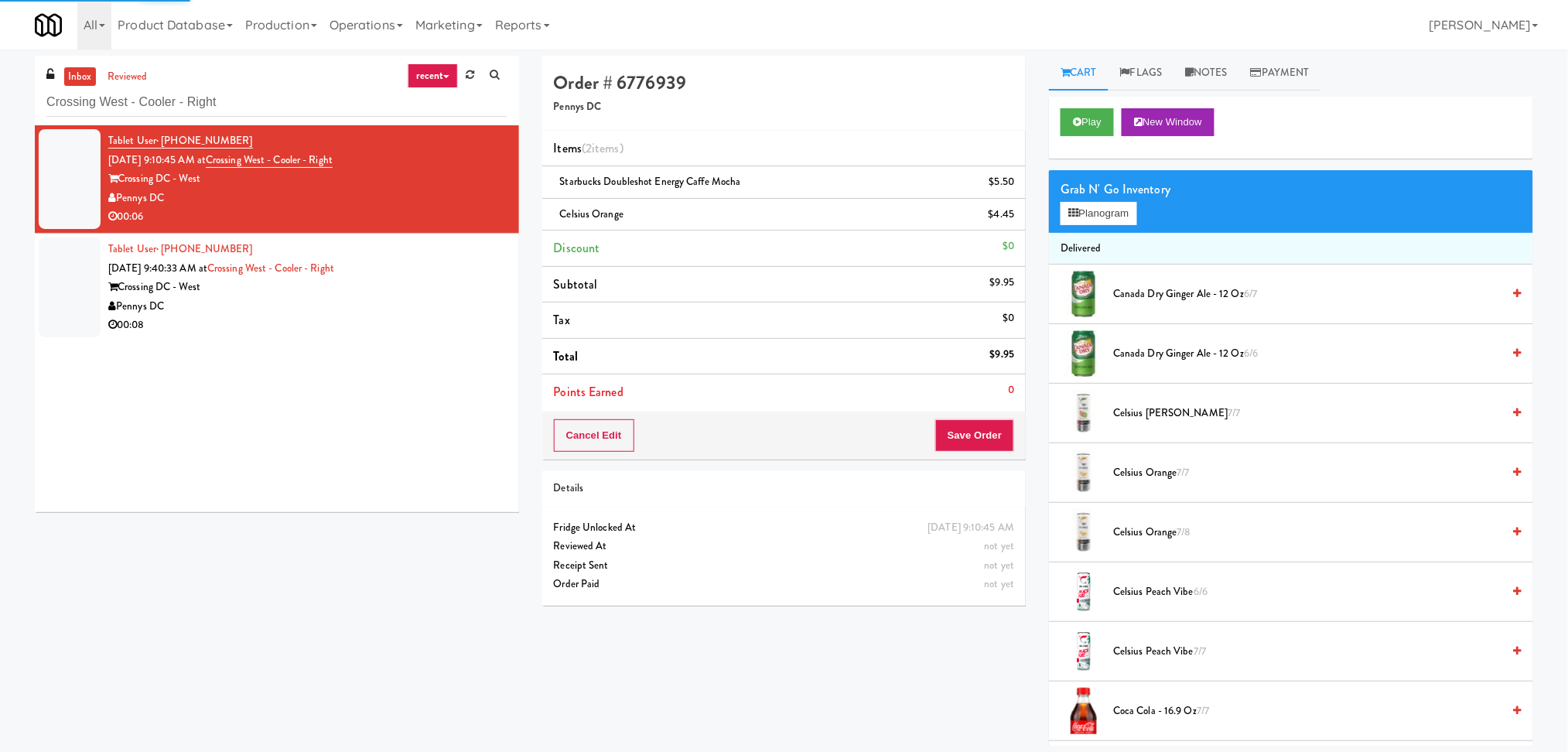
click at [460, 310] on div "Pennys DC" at bounding box center [308, 306] width 399 height 19
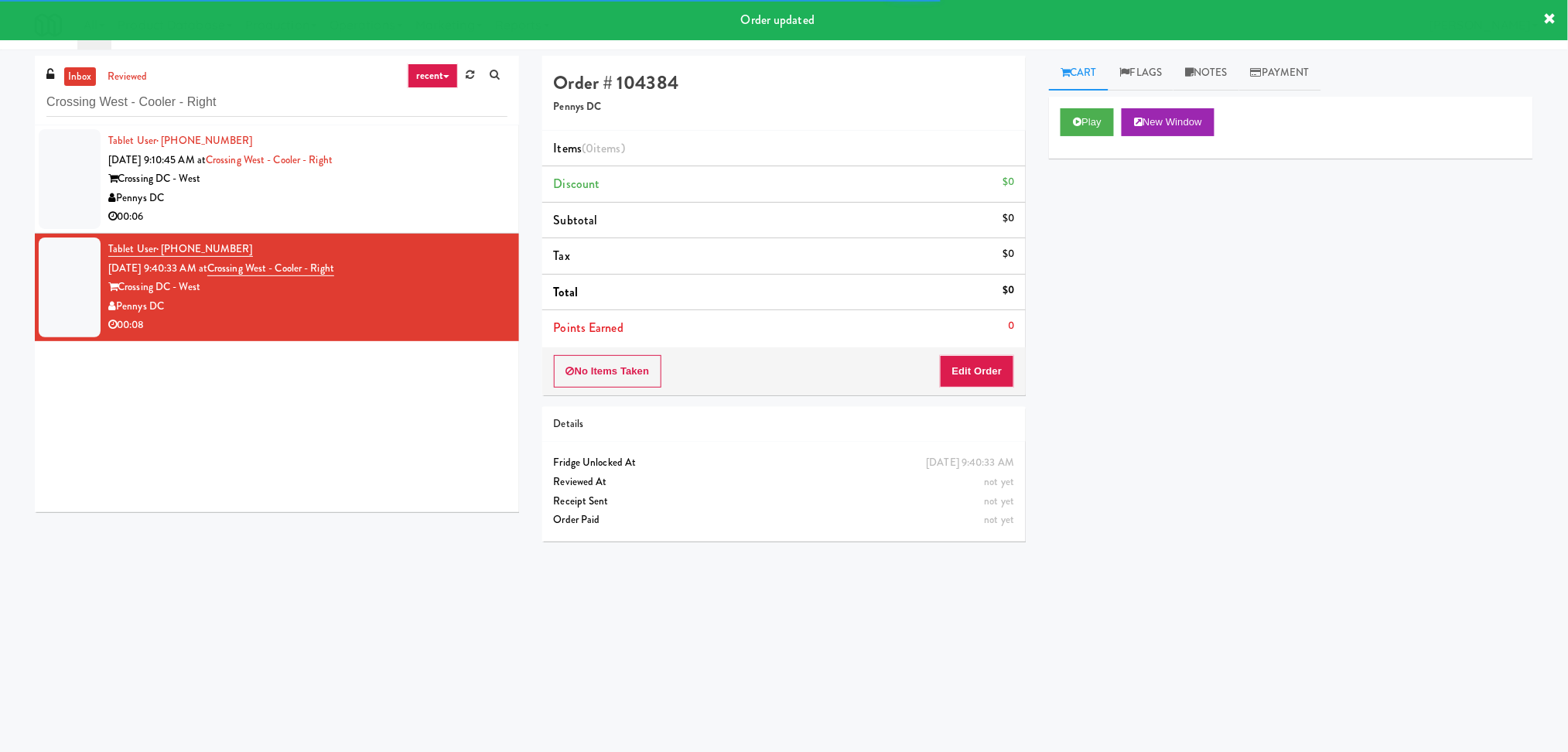
click at [1086, 103] on div "Play New Window" at bounding box center [1290, 128] width 484 height 62
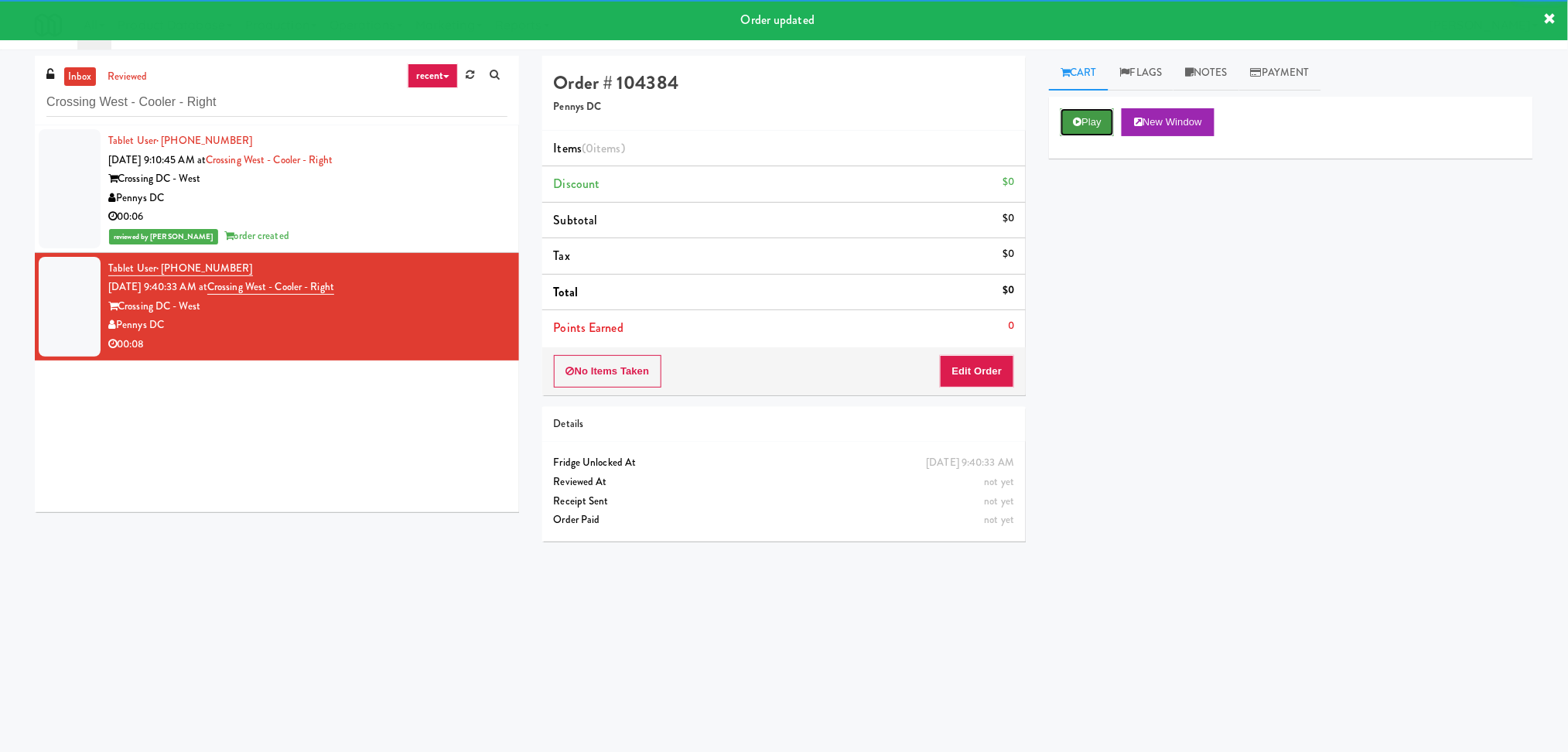
click at [1085, 115] on button "Play" at bounding box center [1087, 122] width 54 height 28
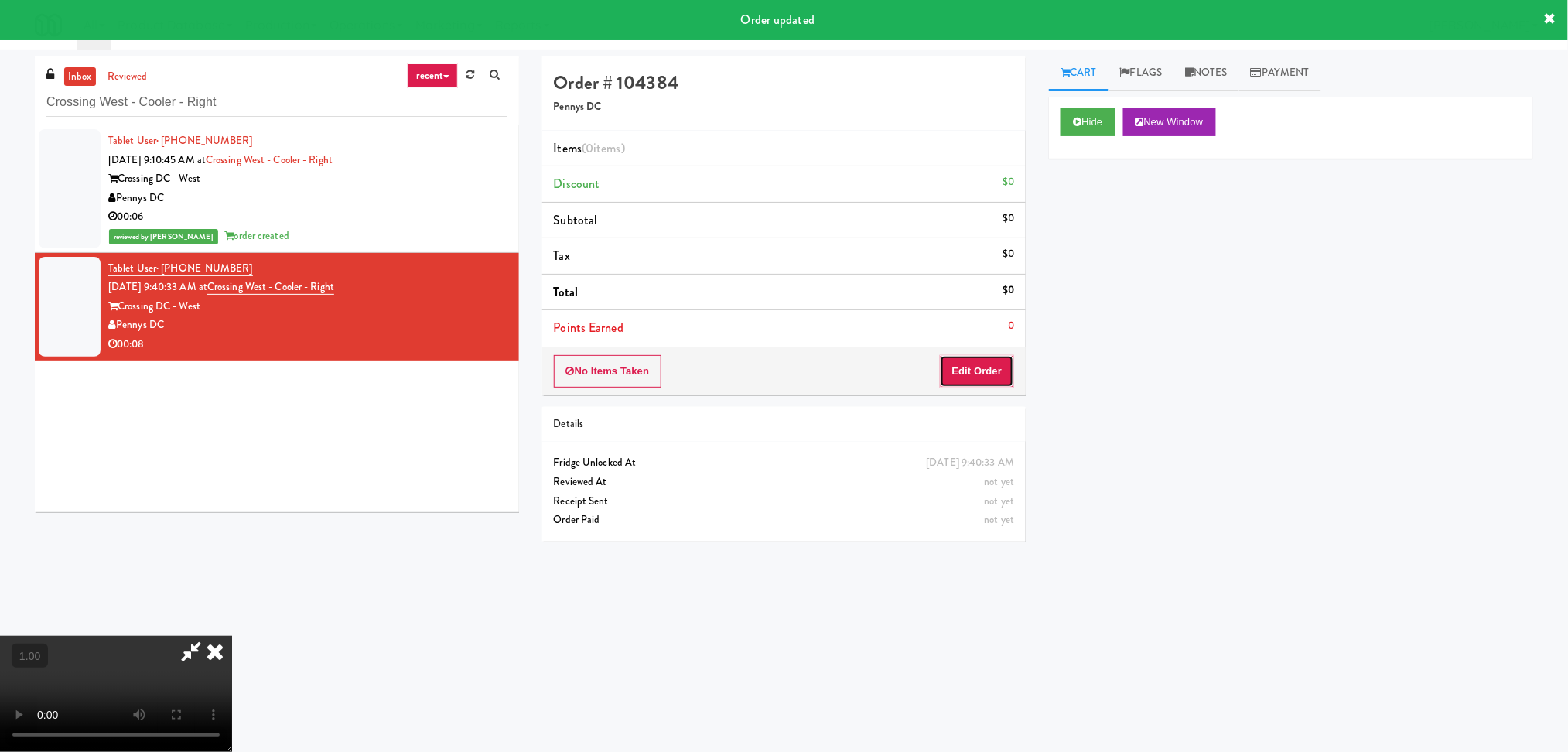
click at [976, 371] on button "Edit Order" at bounding box center [977, 372] width 75 height 33
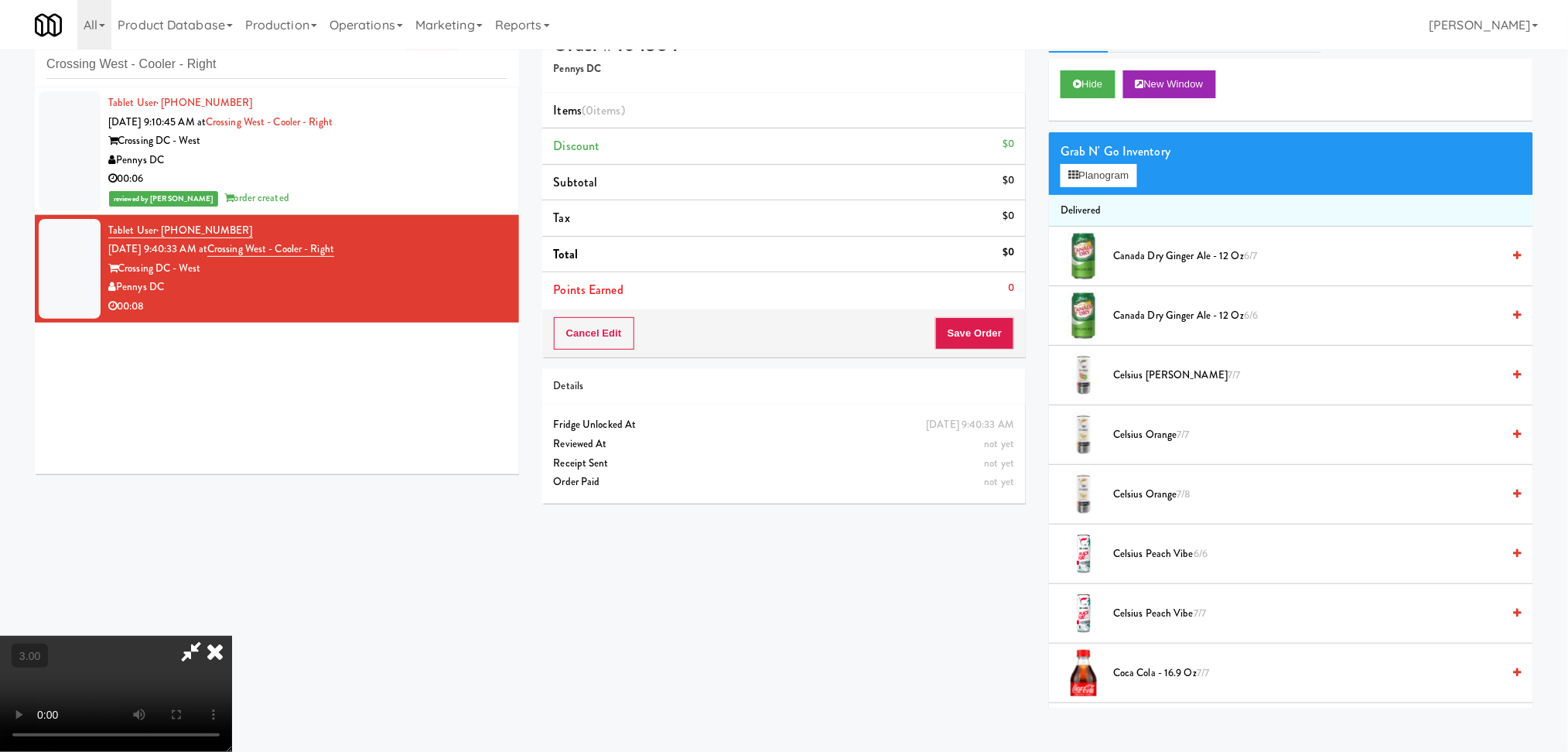
scroll to position [49, 0]
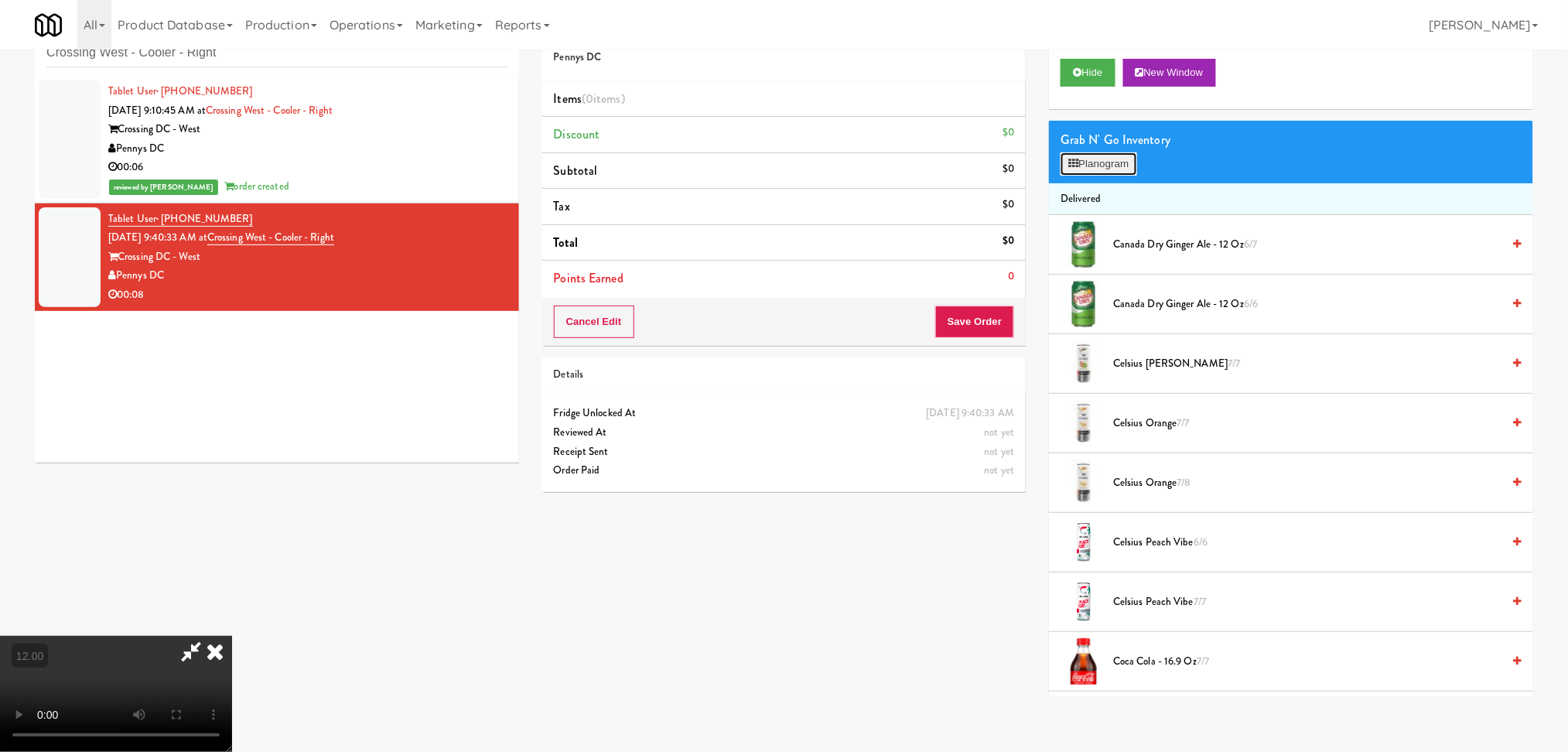
click at [1085, 162] on button "Planogram" at bounding box center [1098, 163] width 76 height 23
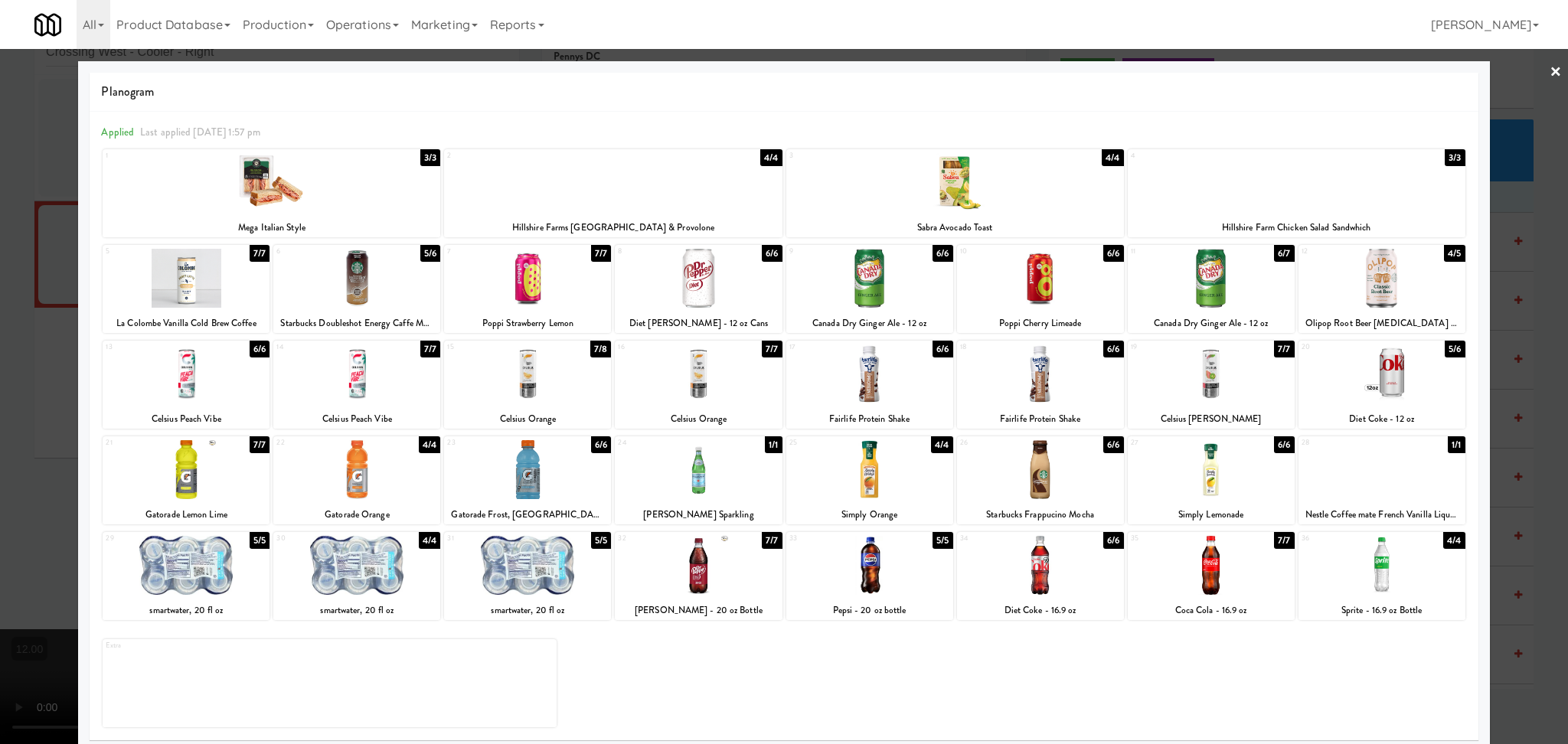
click at [567, 358] on div at bounding box center [527, 373] width 167 height 59
click at [13, 363] on div at bounding box center [784, 372] width 1568 height 744
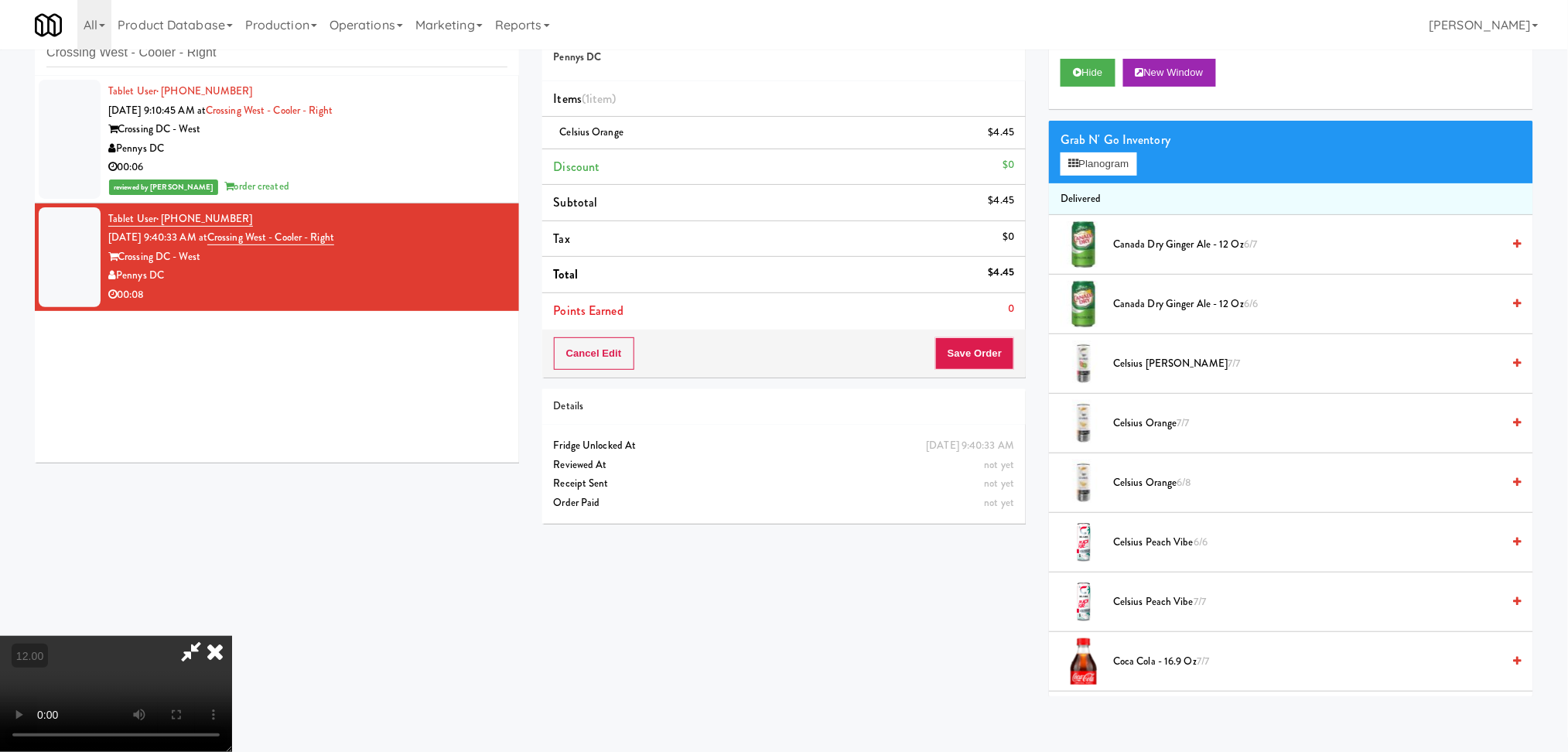
click at [232, 636] on icon at bounding box center [214, 652] width 34 height 31
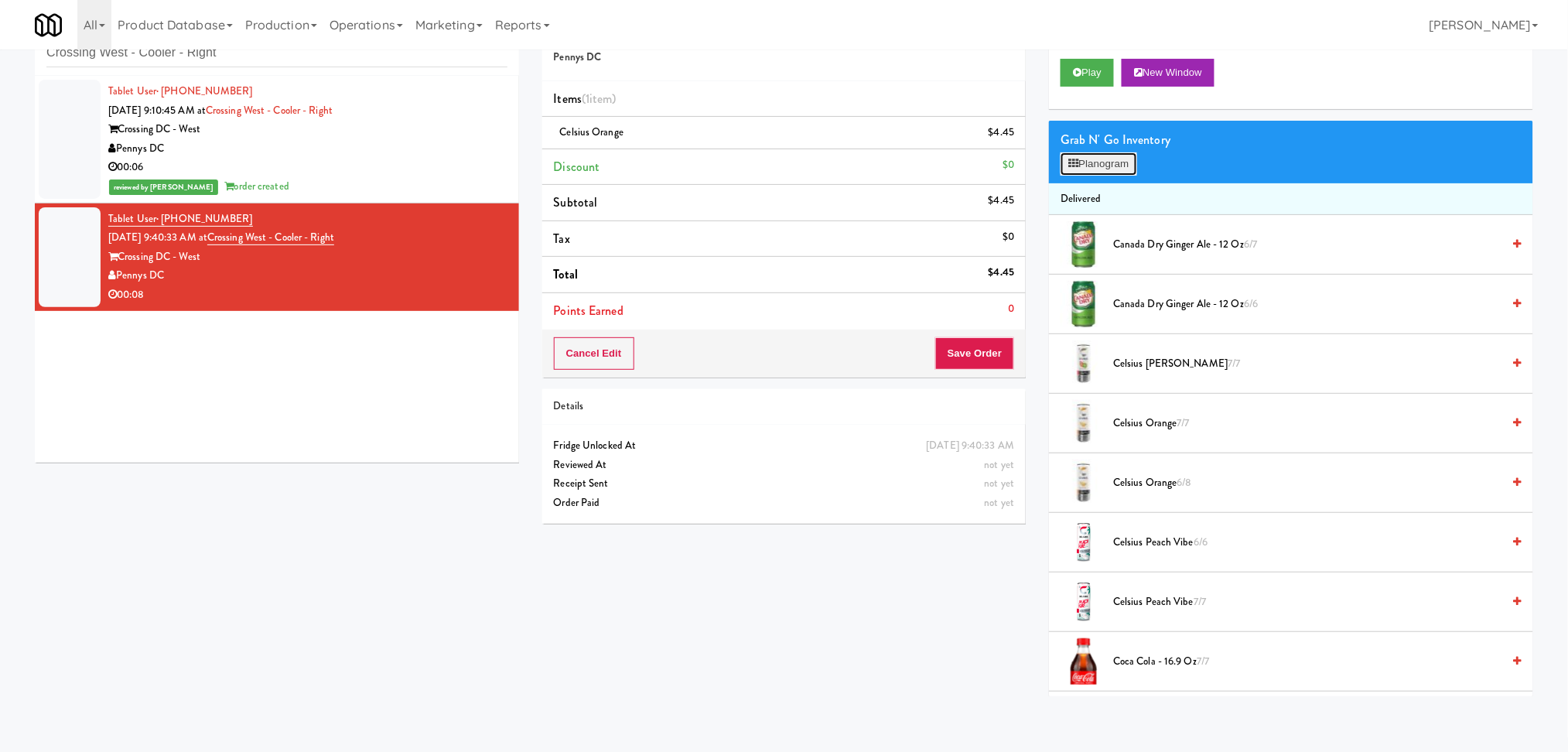
click at [1097, 159] on button "Planogram" at bounding box center [1098, 163] width 76 height 23
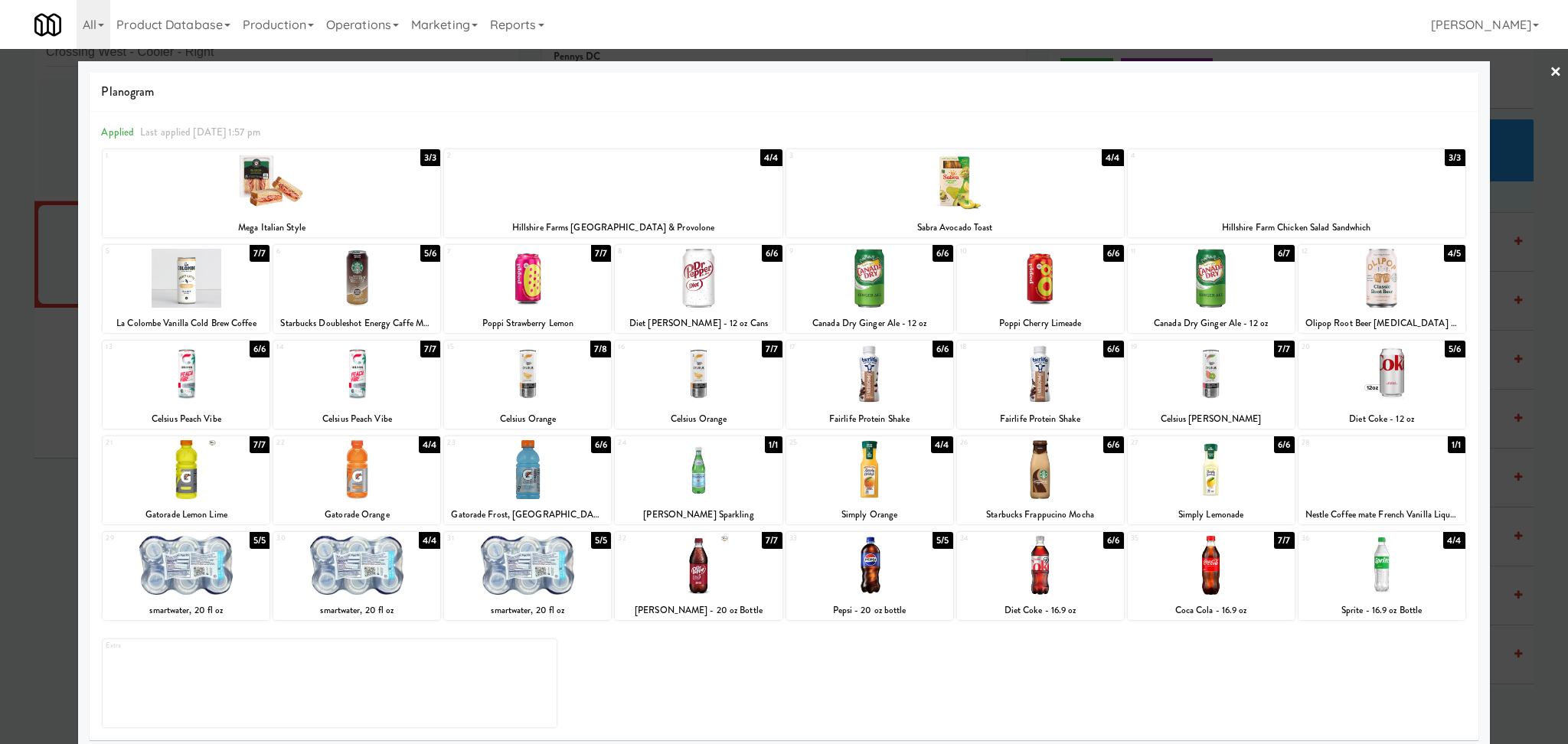
click at [0, 394] on div at bounding box center [784, 372] width 1568 height 744
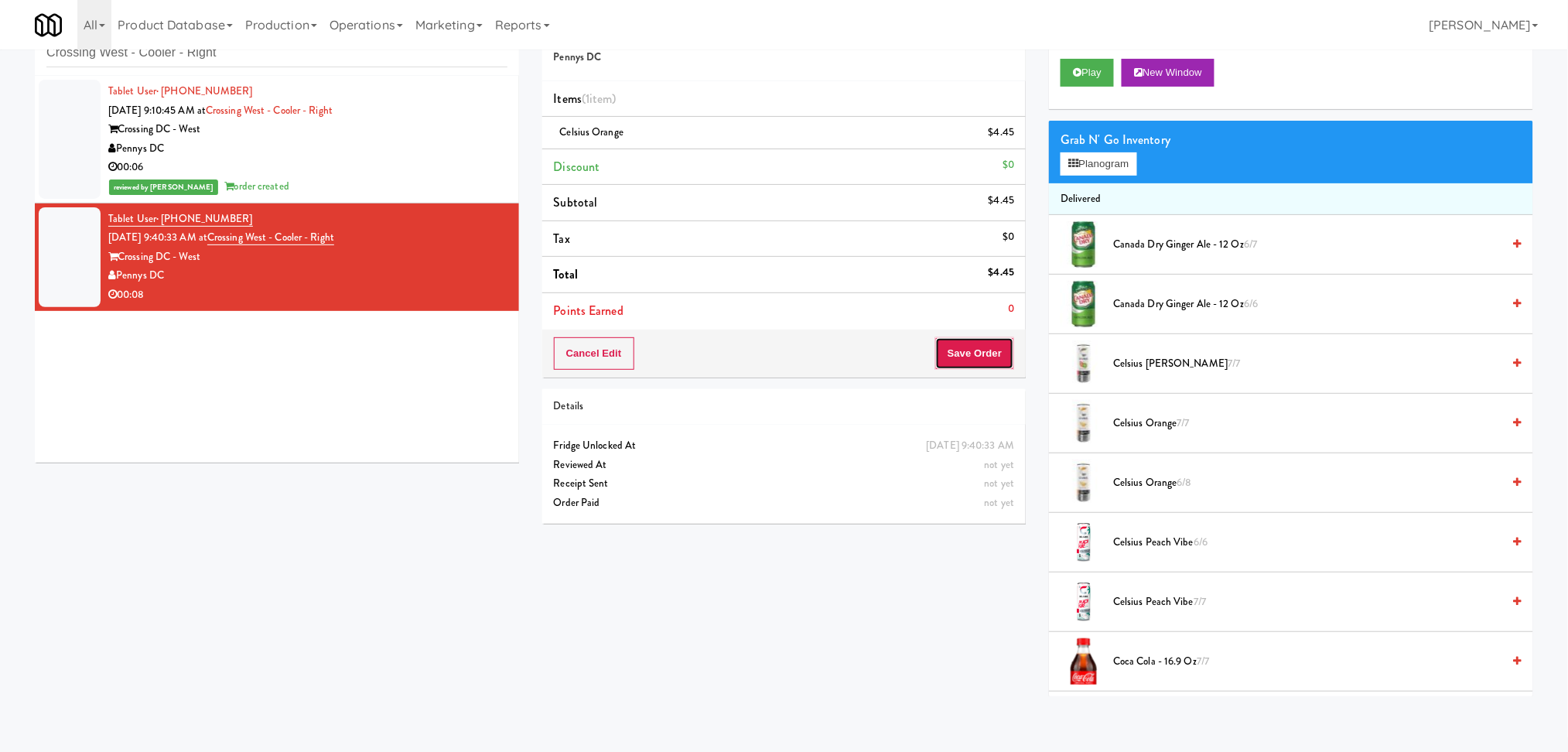
click at [980, 340] on button "Save Order" at bounding box center [974, 354] width 79 height 33
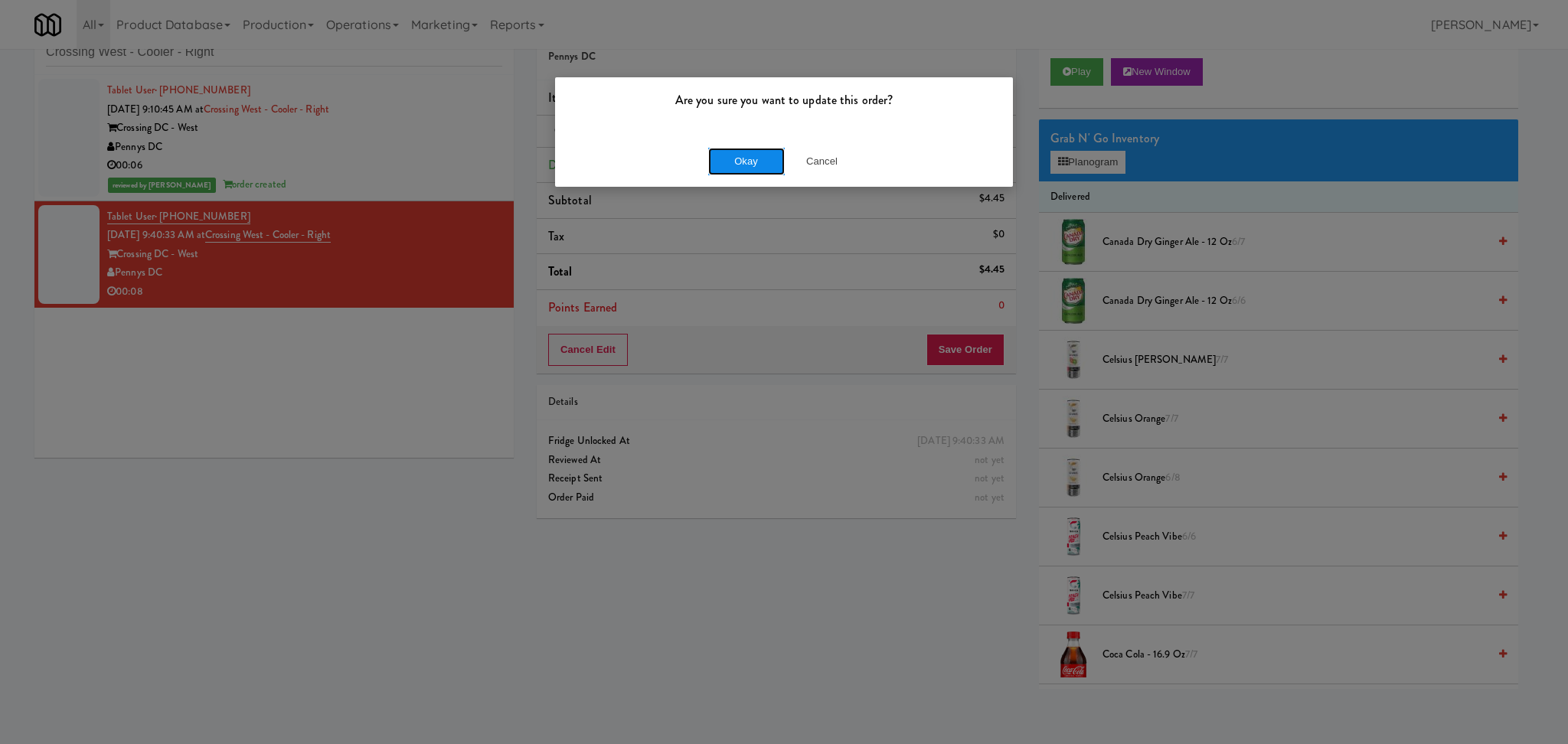
click at [757, 160] on button "Okay" at bounding box center [746, 161] width 77 height 28
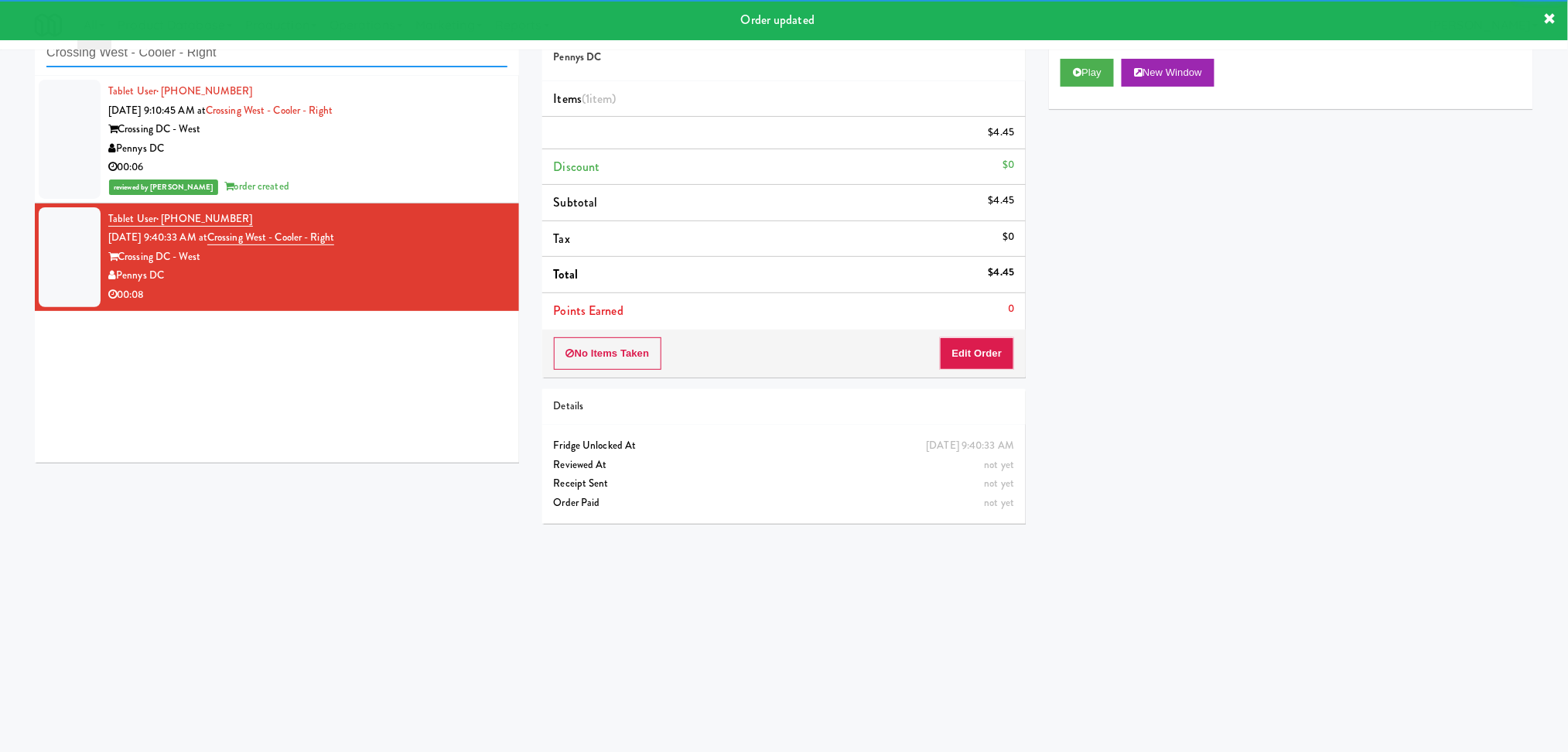
drag, startPoint x: 319, startPoint y: 56, endPoint x: 0, endPoint y: 84, distance: 320.2
click at [0, 84] on div "inbox reviewed recent all unclear take inventory issue suspicious failed recent…" at bounding box center [784, 317] width 1568 height 622
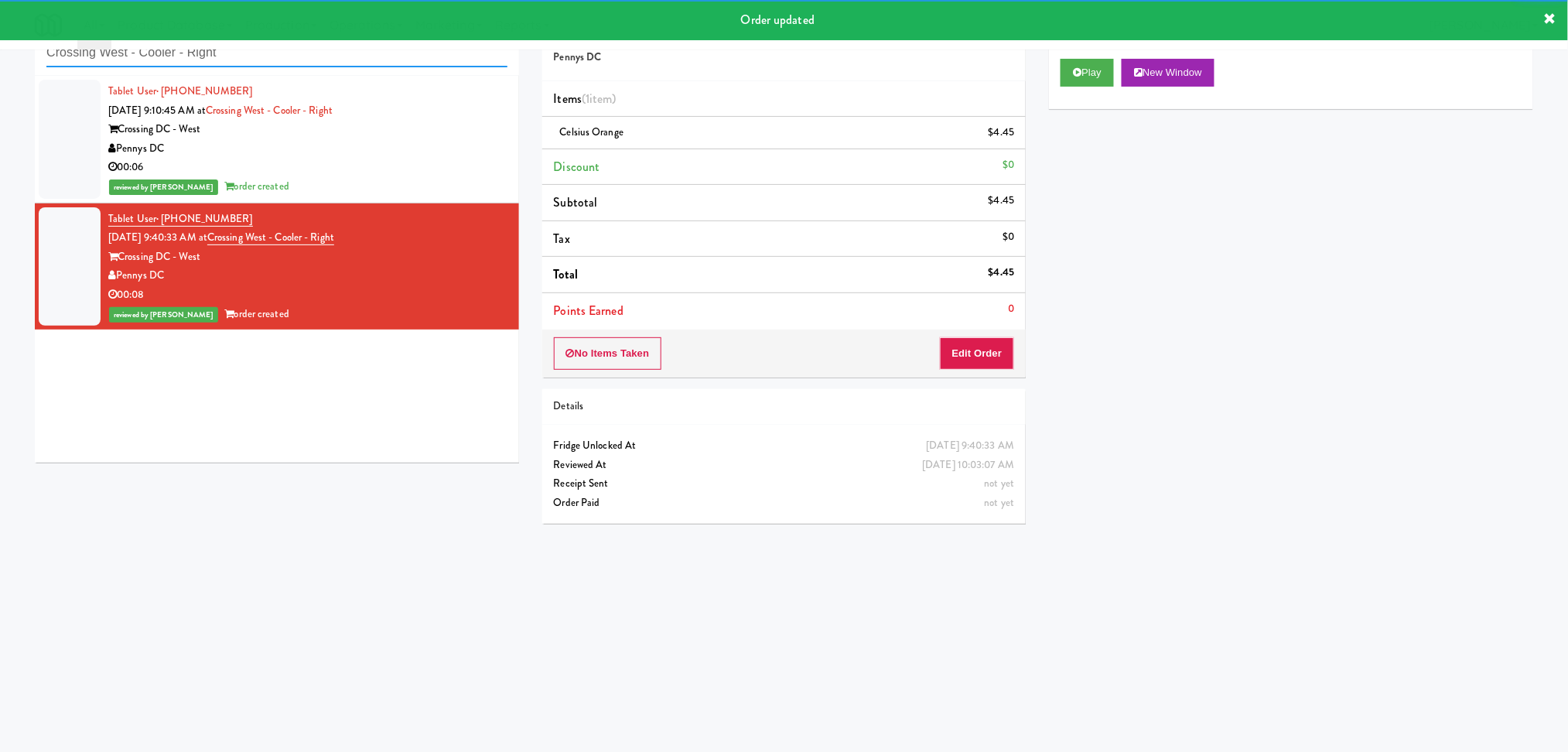
paste input "Atwater - Cooler - Lef"
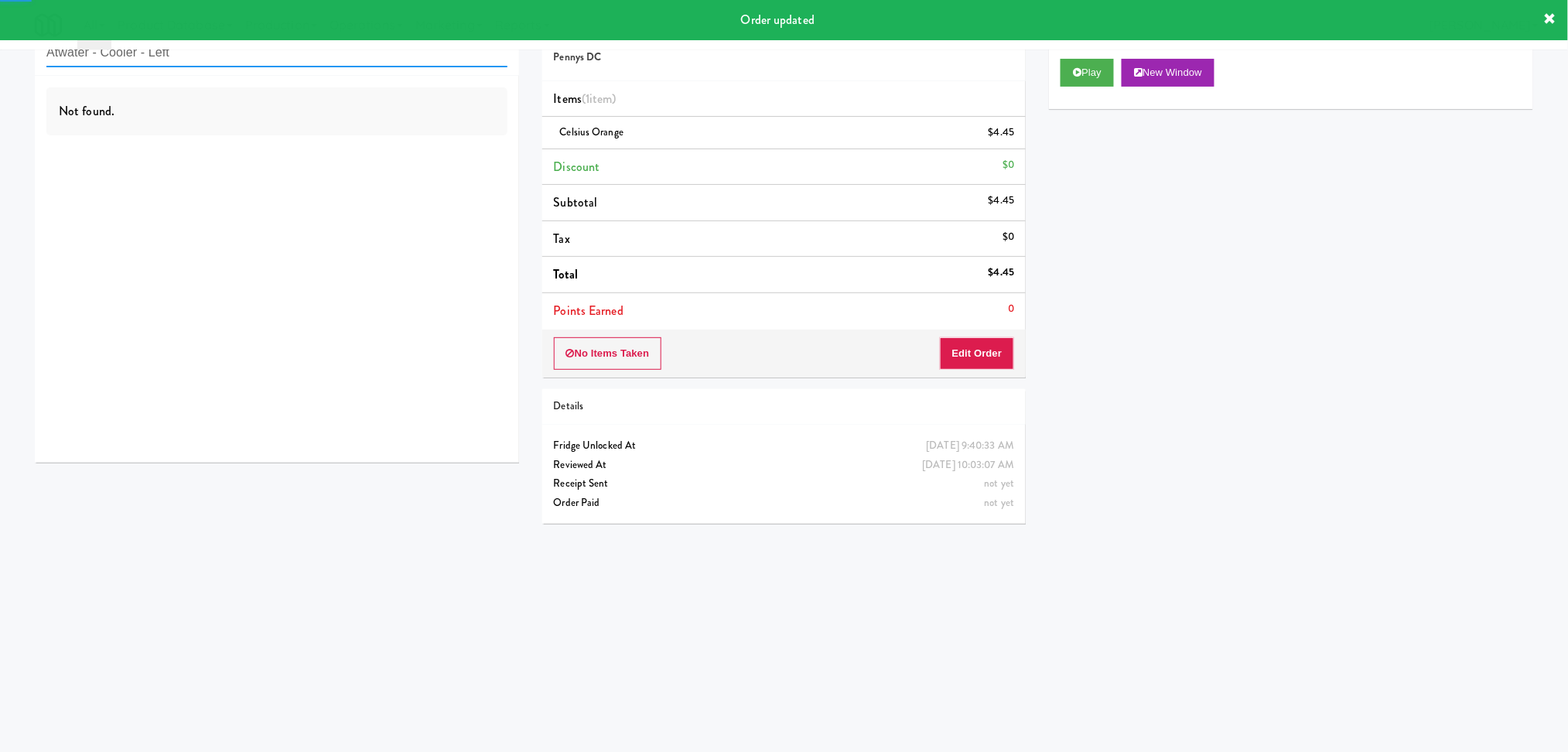
type input "Atwater - Cooler - Left"
